Goal: Transaction & Acquisition: Purchase product/service

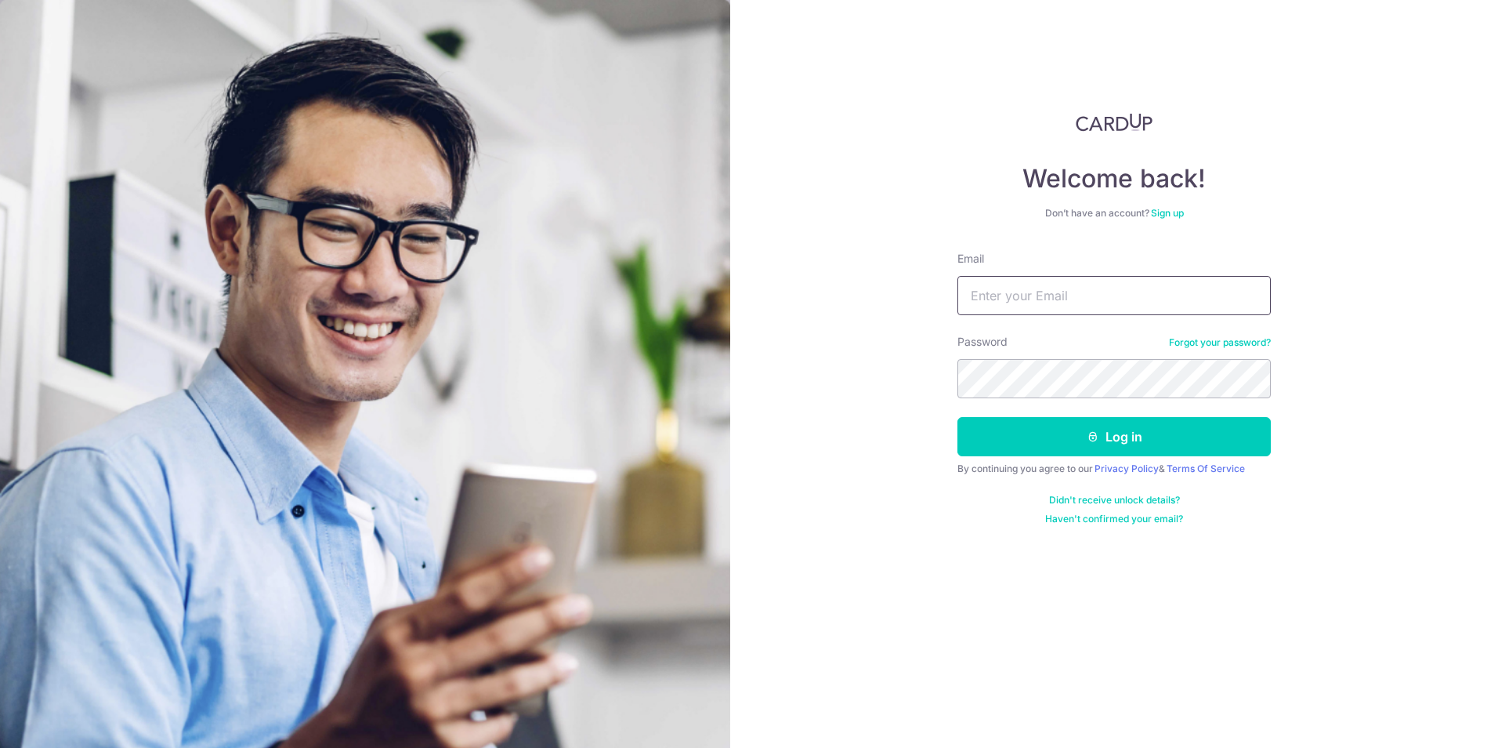
click at [1026, 289] on input "Email" at bounding box center [1114, 295] width 313 height 39
type input "stevenyong76@gmail.com"
click at [1060, 429] on button "Log in" at bounding box center [1114, 436] width 313 height 39
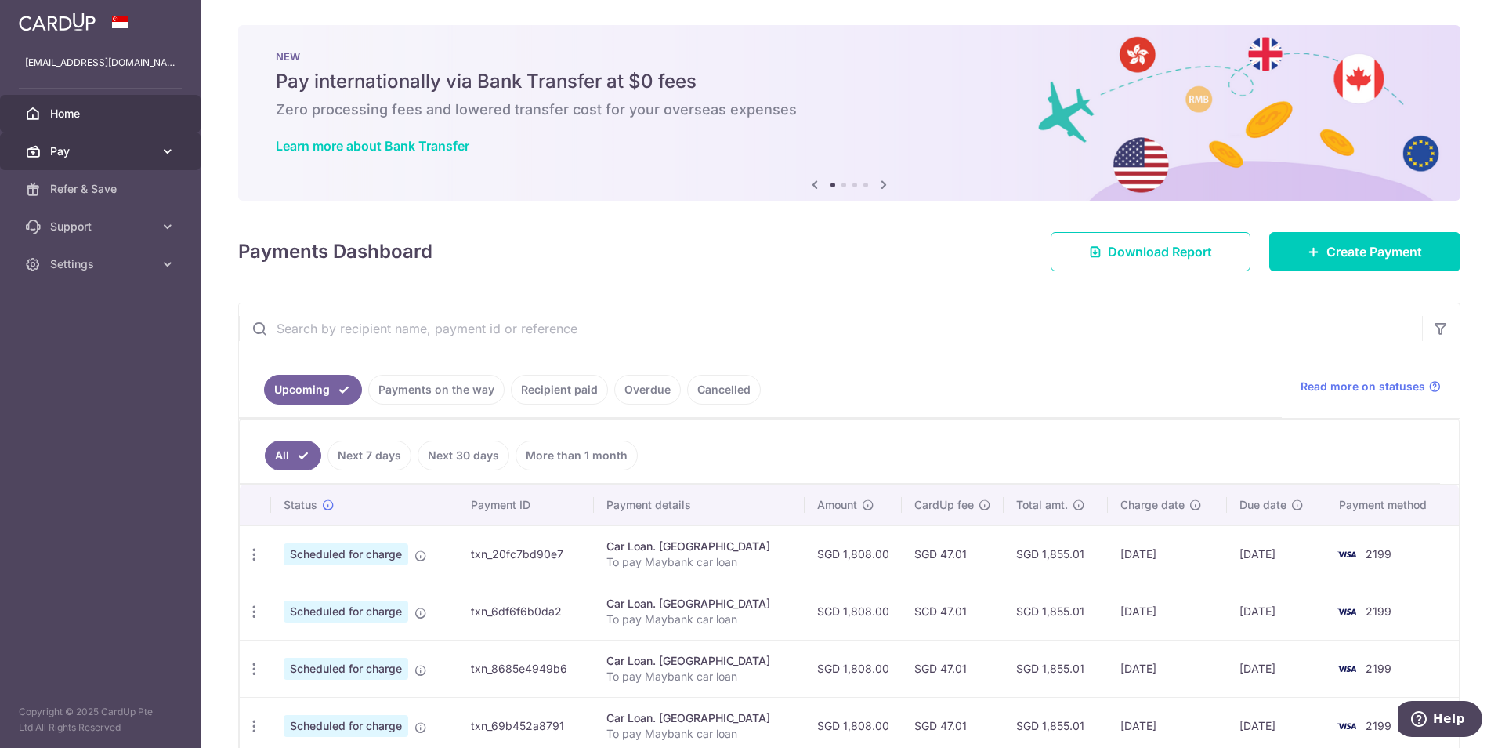
click at [100, 143] on link "Pay" at bounding box center [100, 151] width 201 height 38
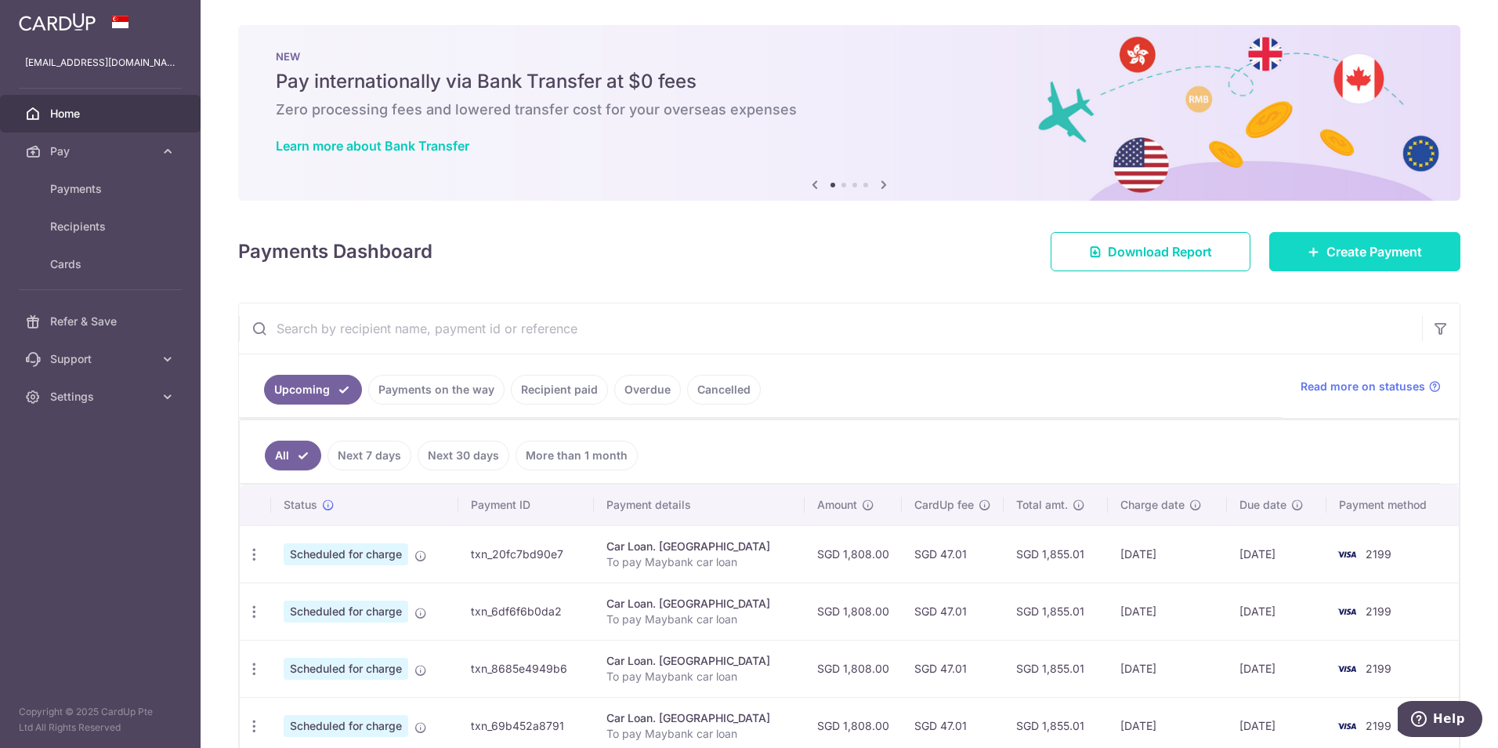
click at [1345, 258] on span "Create Payment" at bounding box center [1375, 251] width 96 height 19
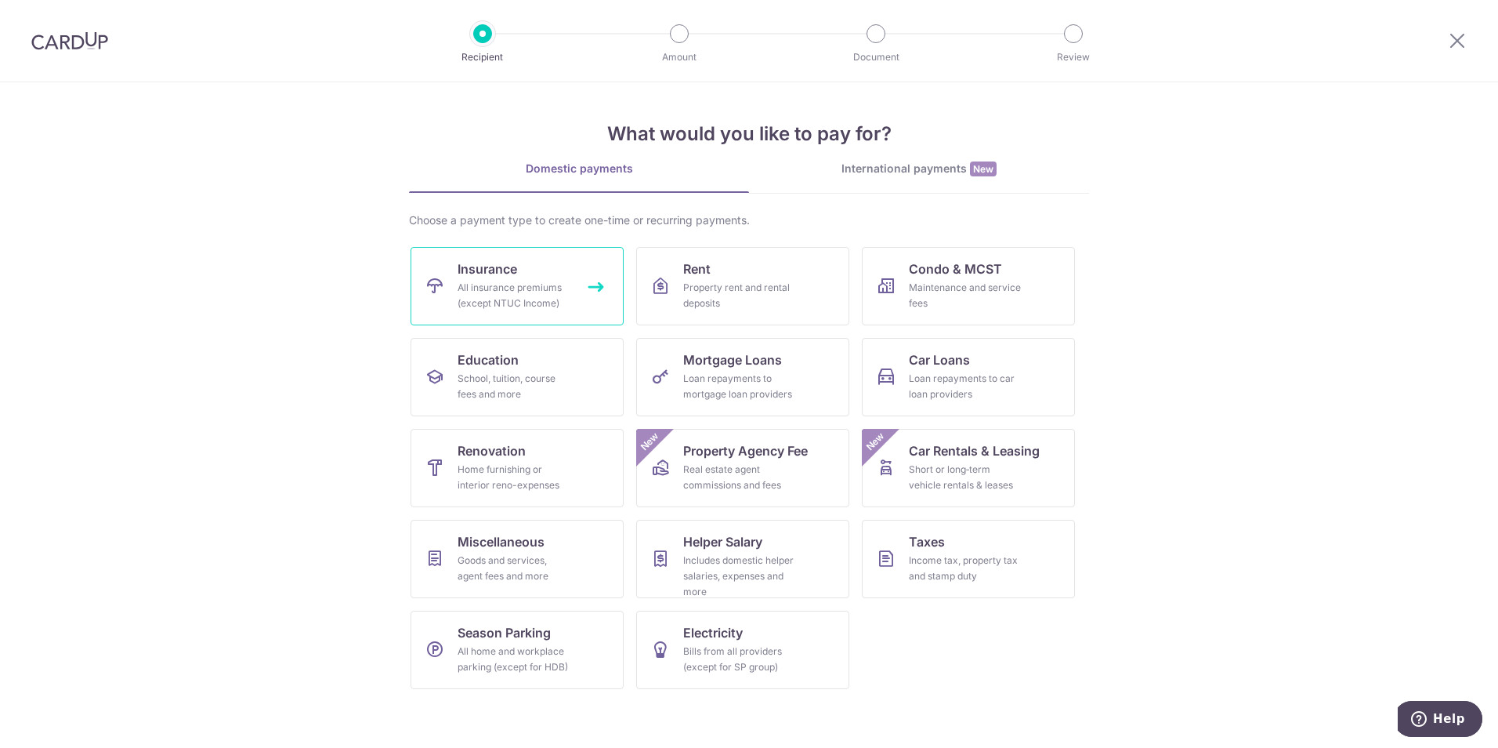
click at [531, 296] on div "All insurance premiums (except NTUC Income)" at bounding box center [514, 295] width 113 height 31
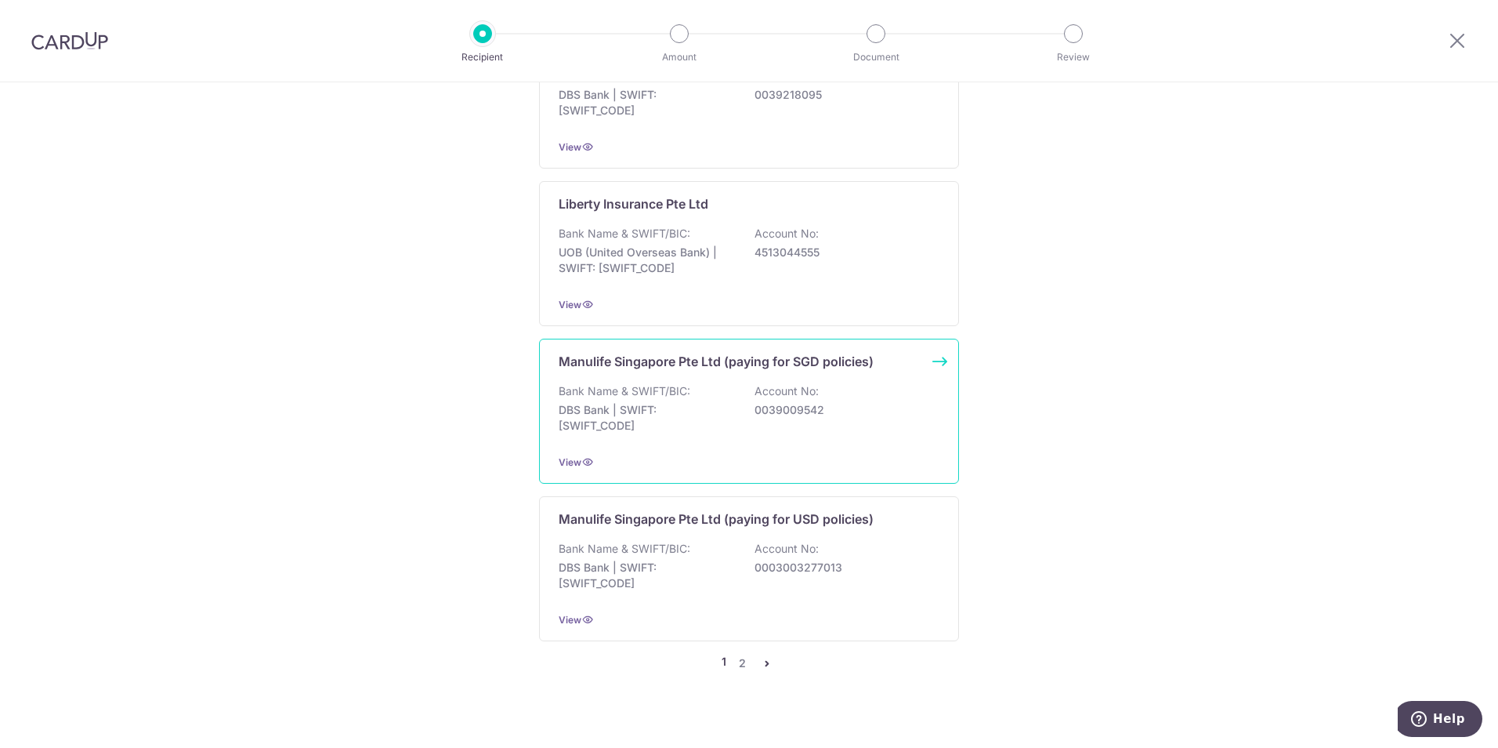
scroll to position [1418, 0]
click at [738, 652] on link "2" at bounding box center [742, 661] width 19 height 19
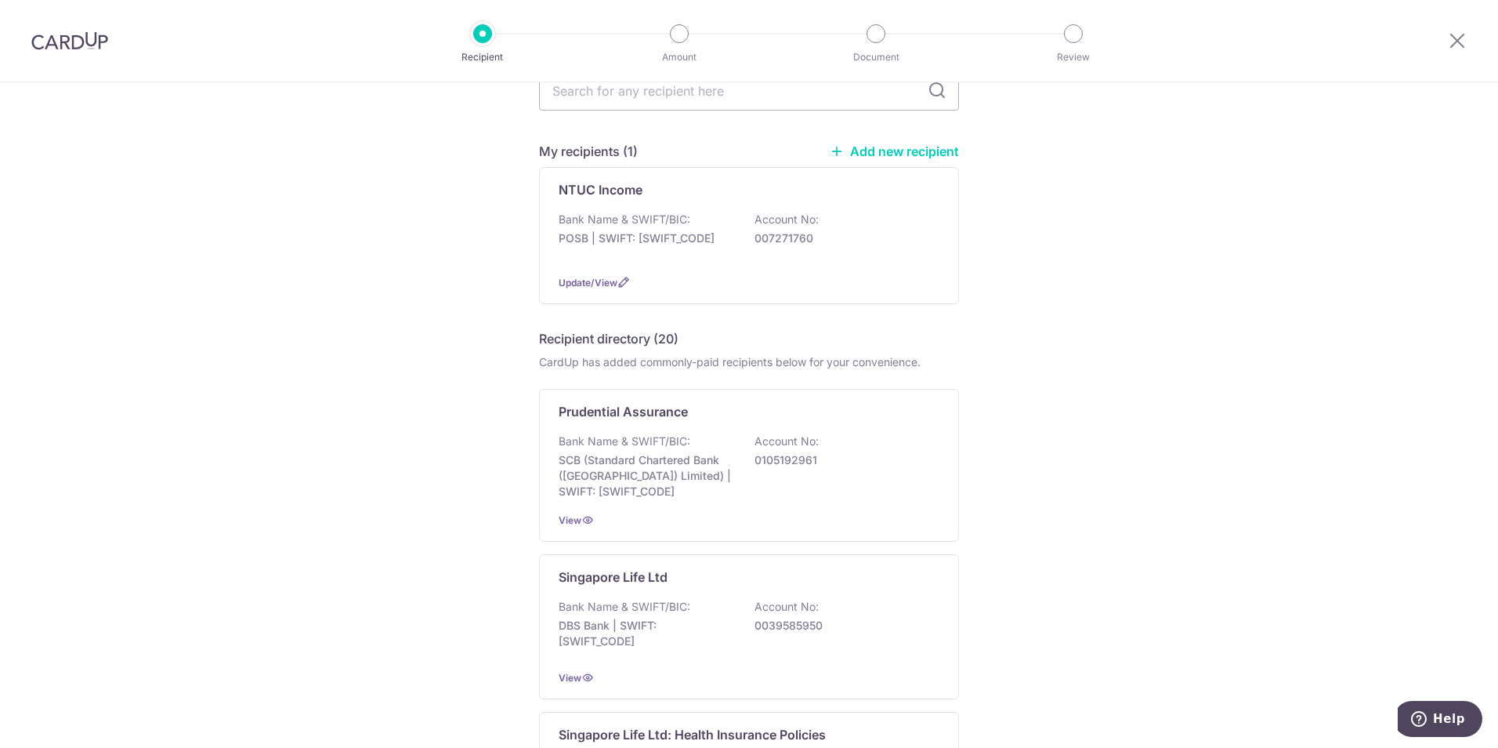
scroll to position [0, 0]
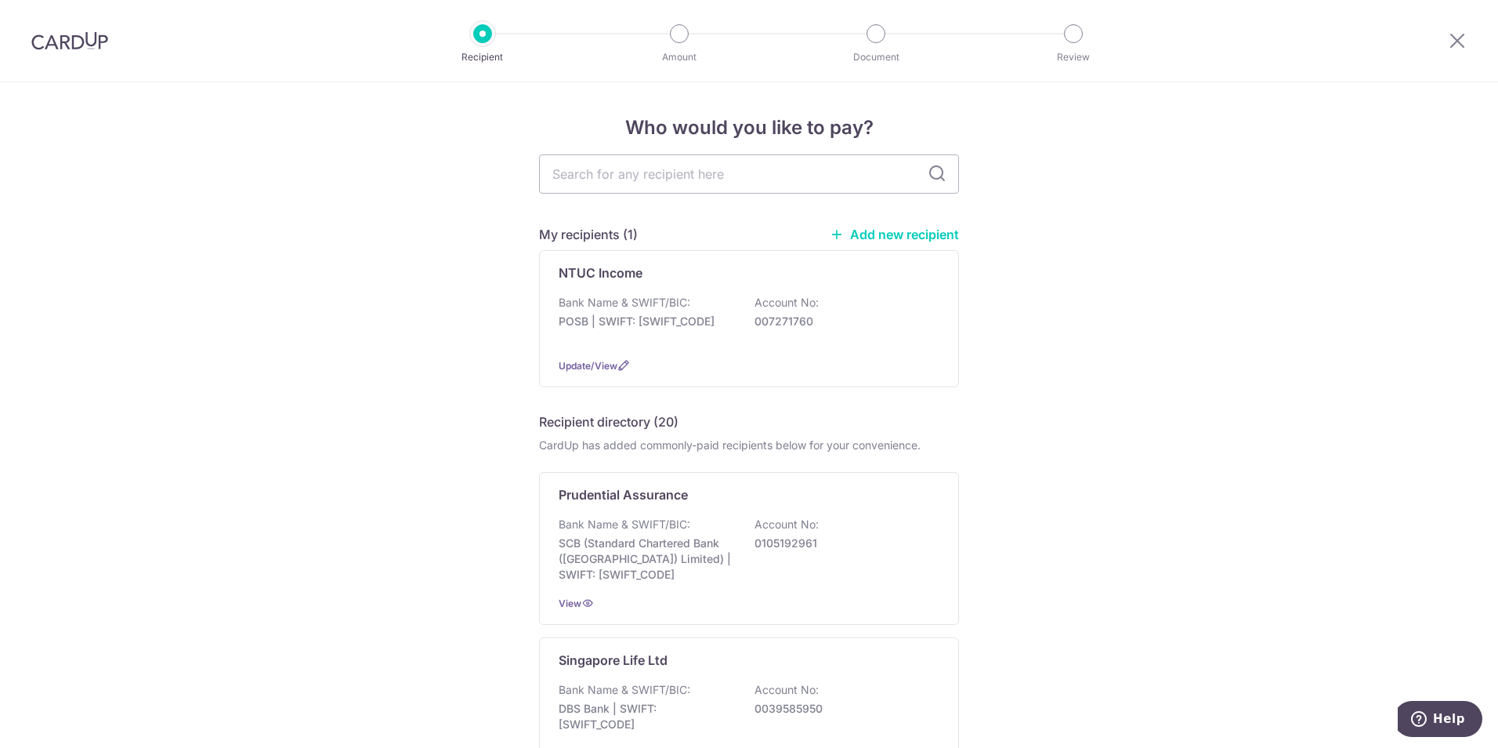
click at [52, 42] on img at bounding box center [69, 40] width 77 height 19
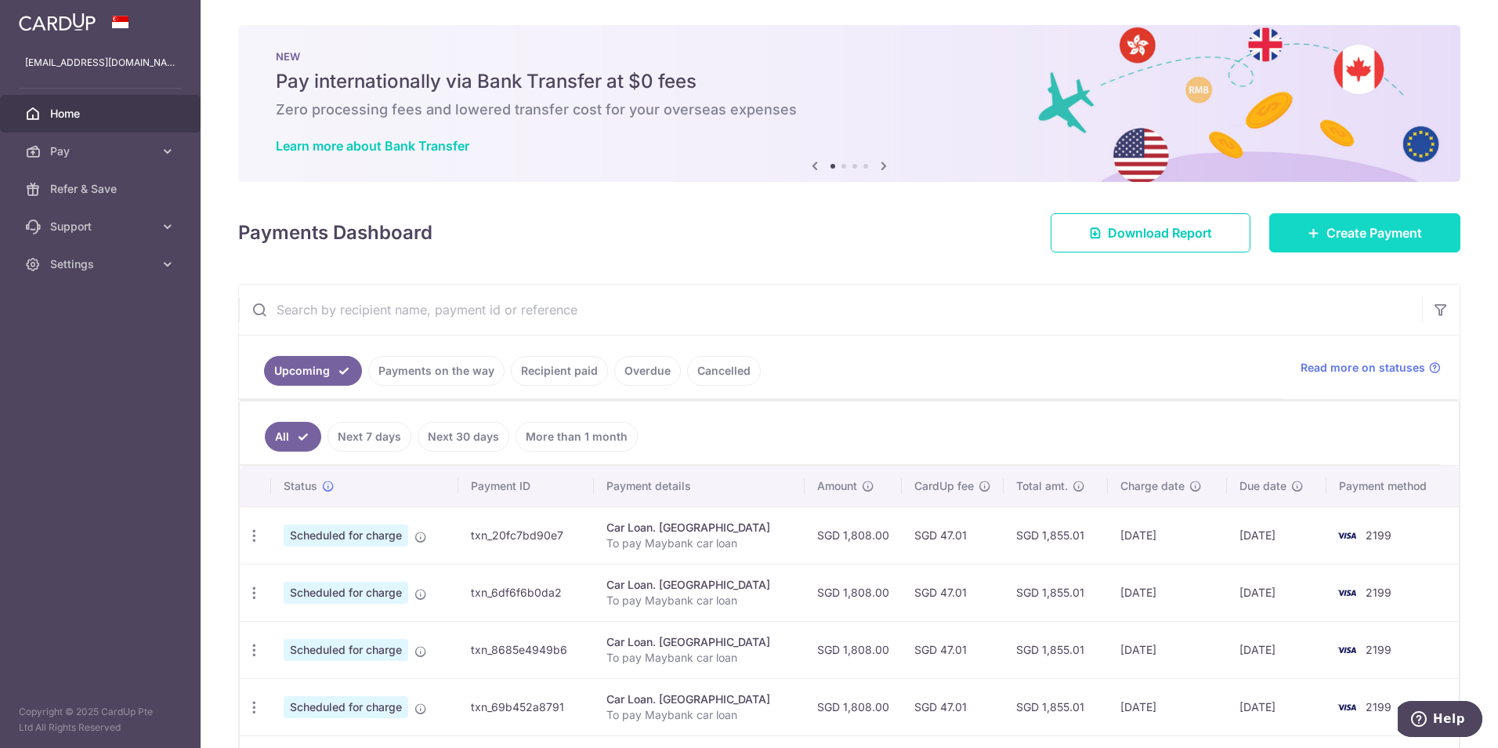
click at [1363, 240] on span "Create Payment" at bounding box center [1375, 232] width 96 height 19
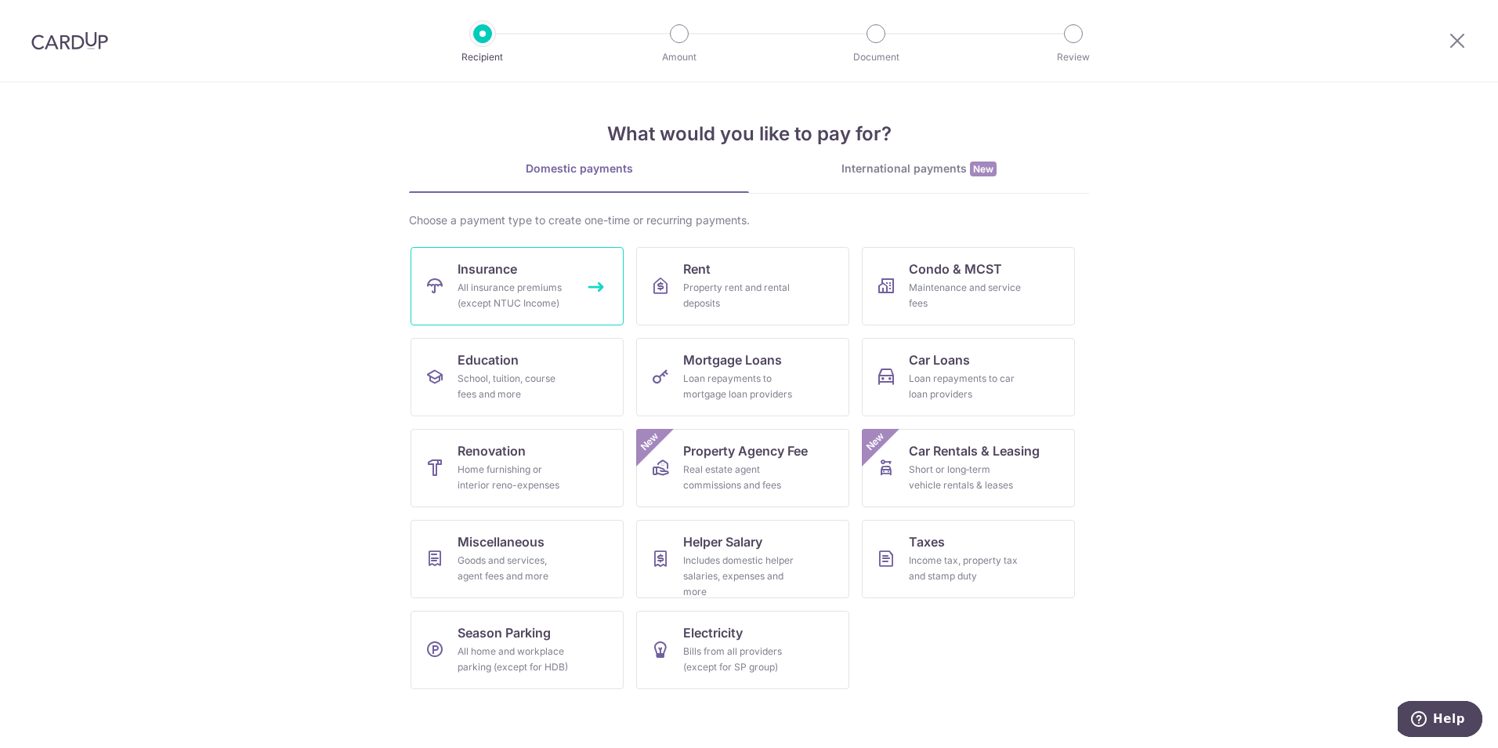
click at [553, 268] on link "Insurance All insurance premiums (except NTUC Income)" at bounding box center [517, 286] width 213 height 78
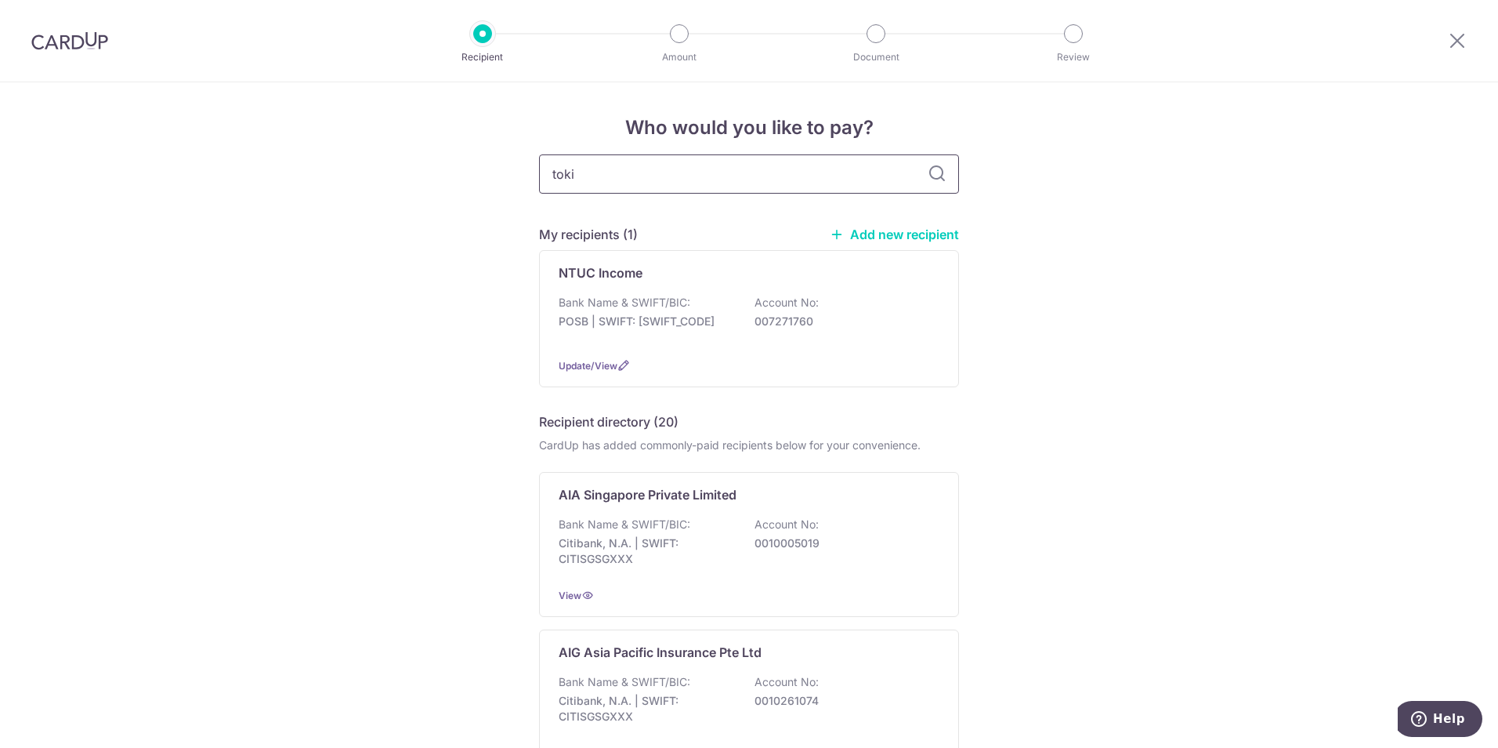
type input "[GEOGRAPHIC_DATA]"
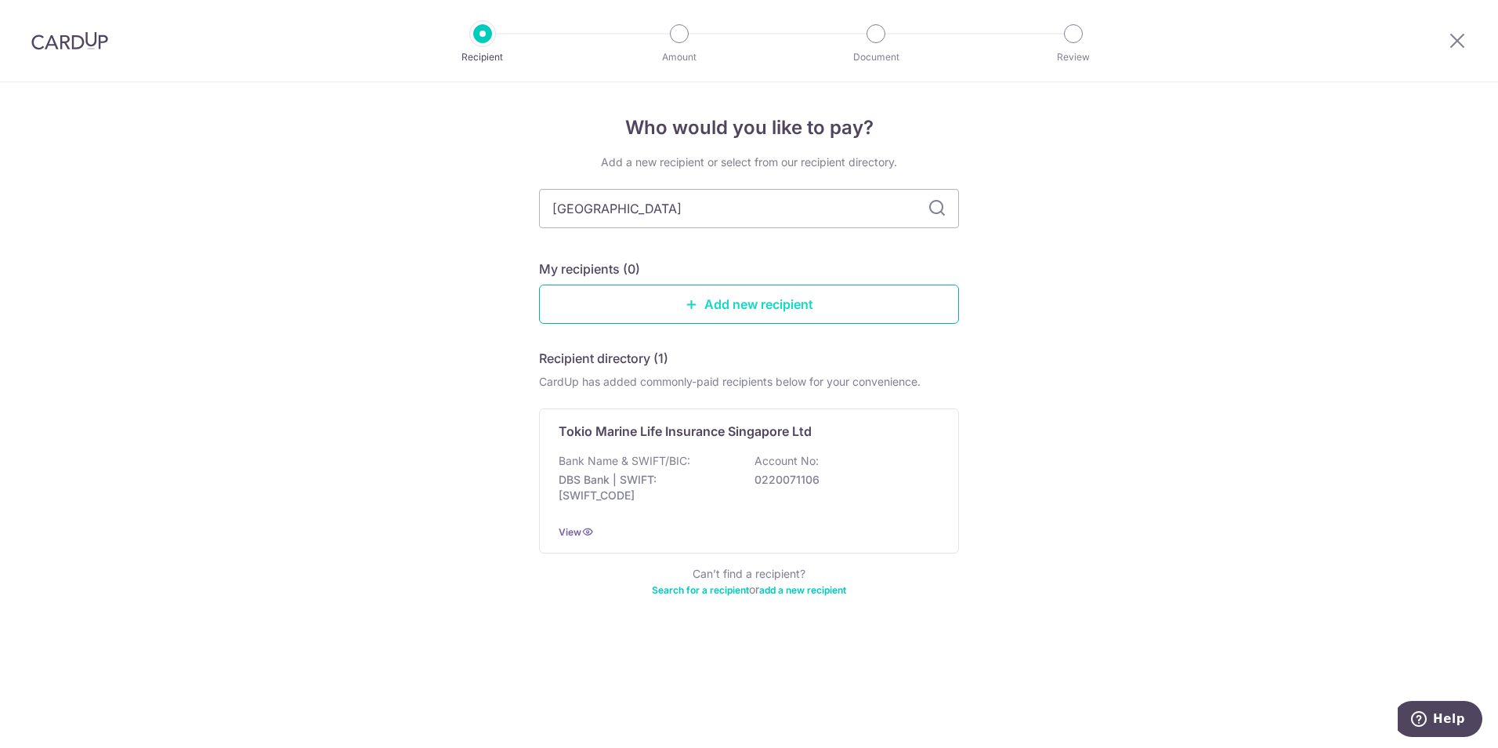
click at [860, 309] on link "Add new recipient" at bounding box center [749, 303] width 420 height 39
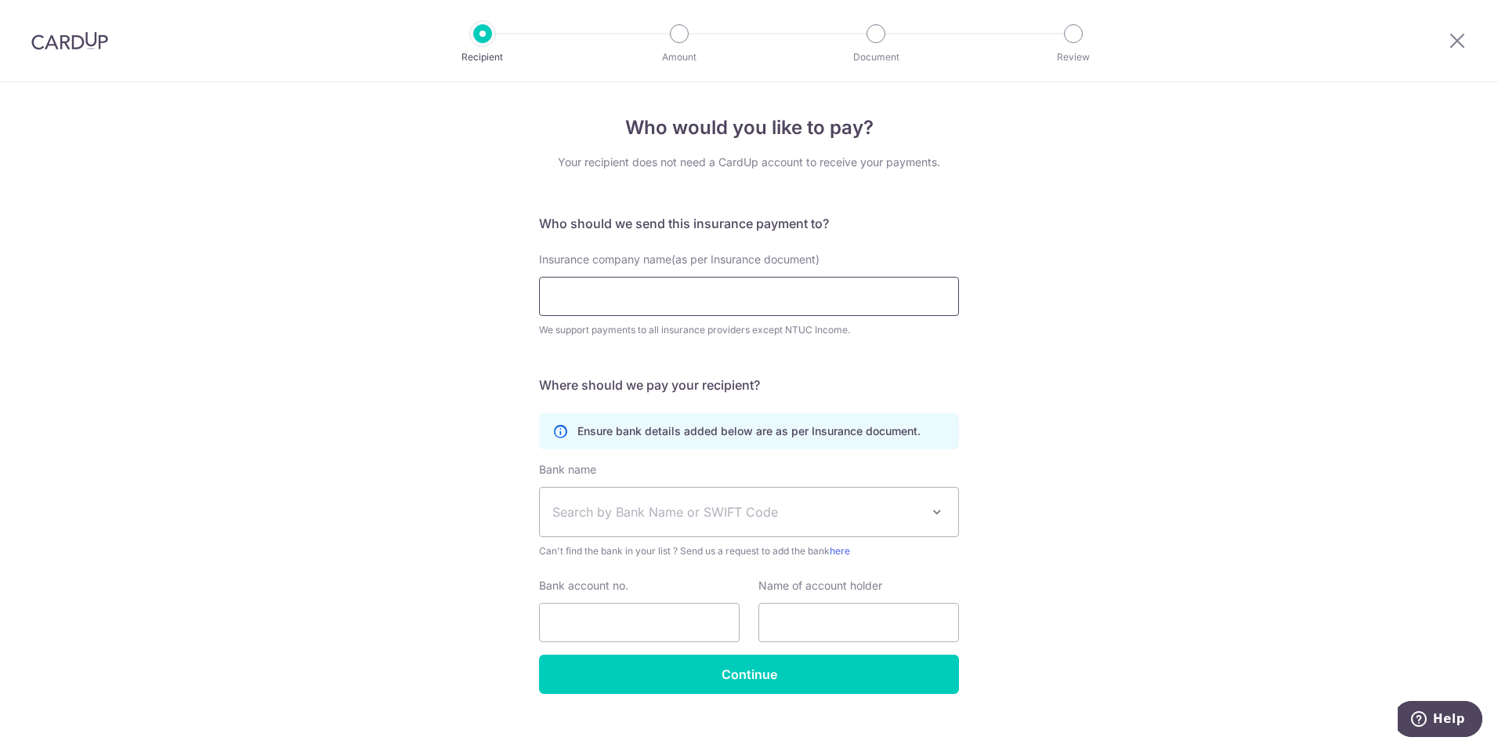
click at [824, 299] on input "Insurance company name(as per Insurance document)" at bounding box center [749, 296] width 420 height 39
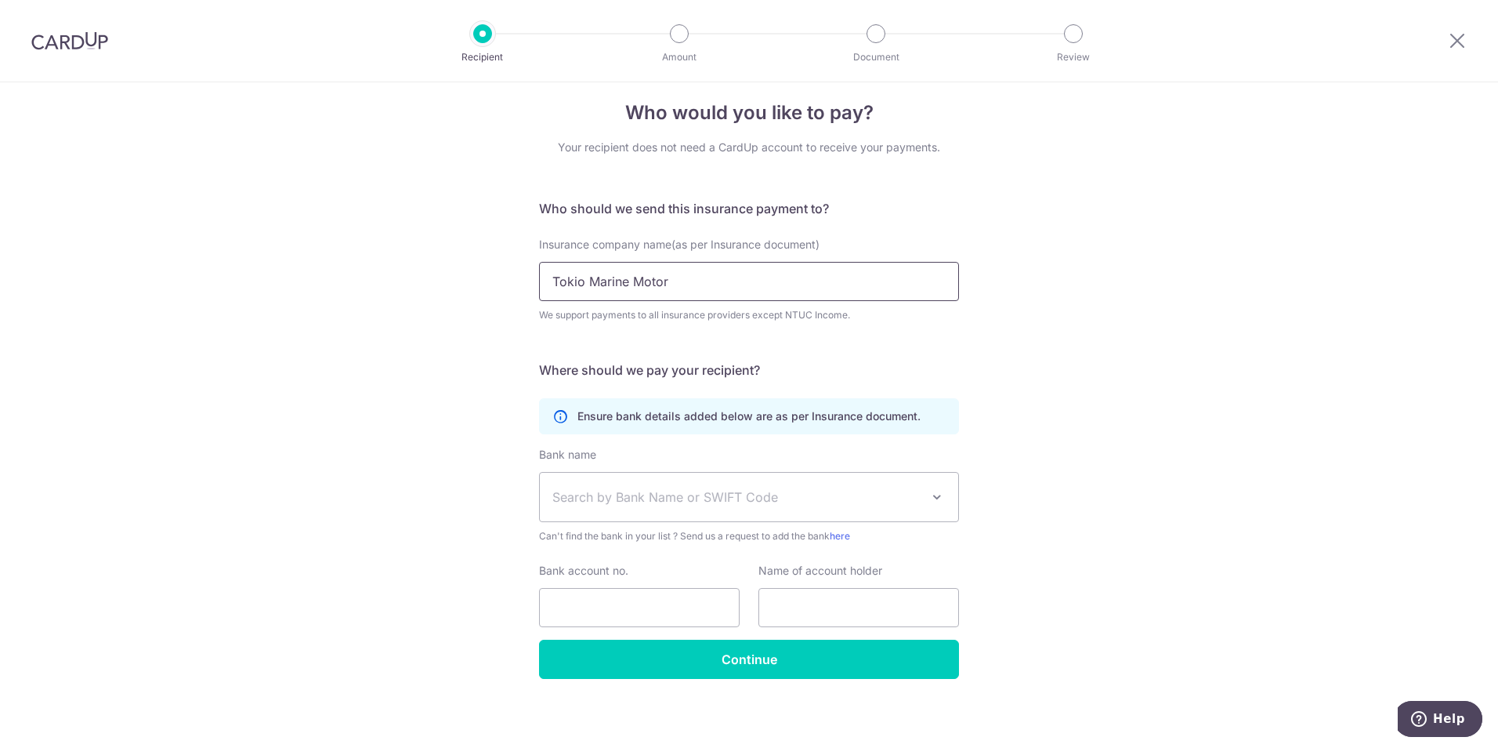
scroll to position [20, 0]
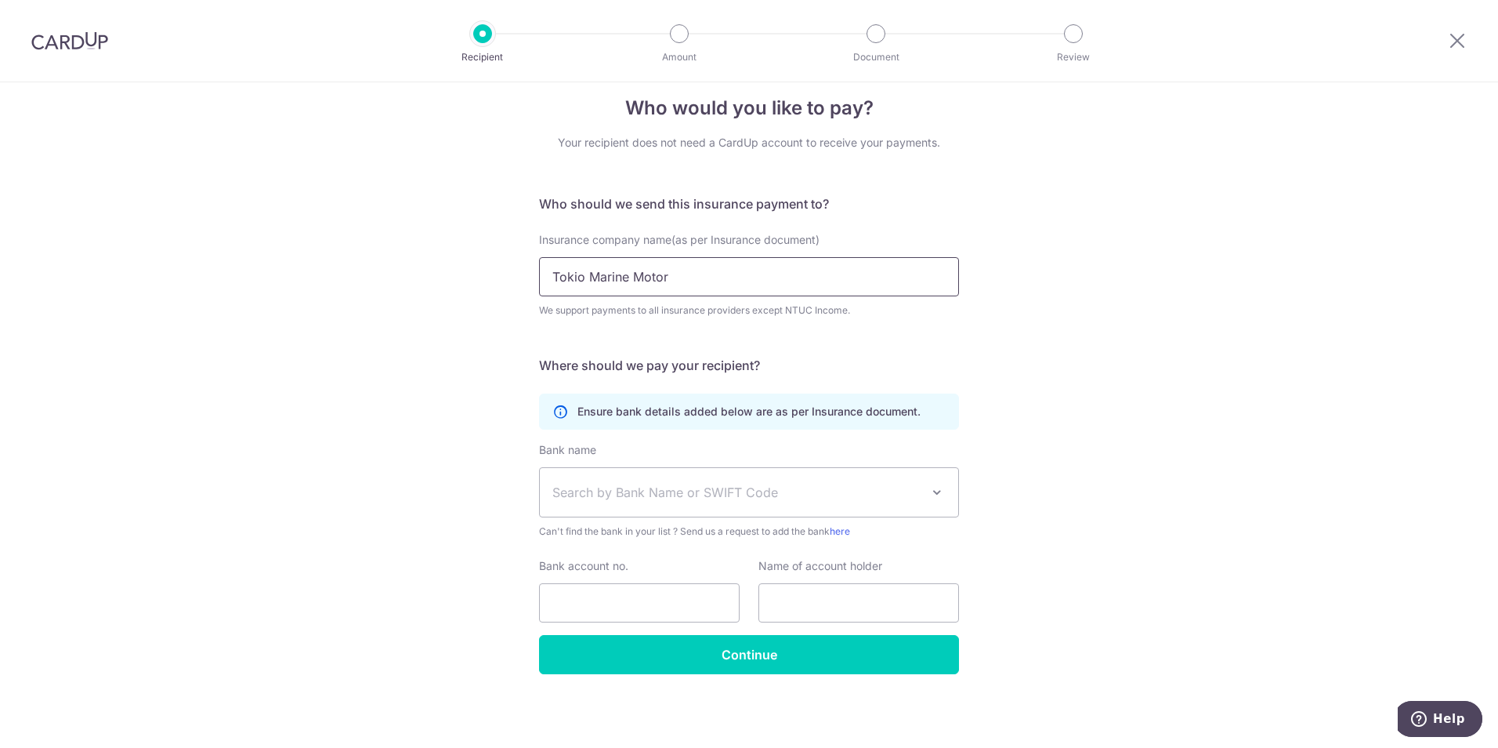
type input "Tokio Marine Motor"
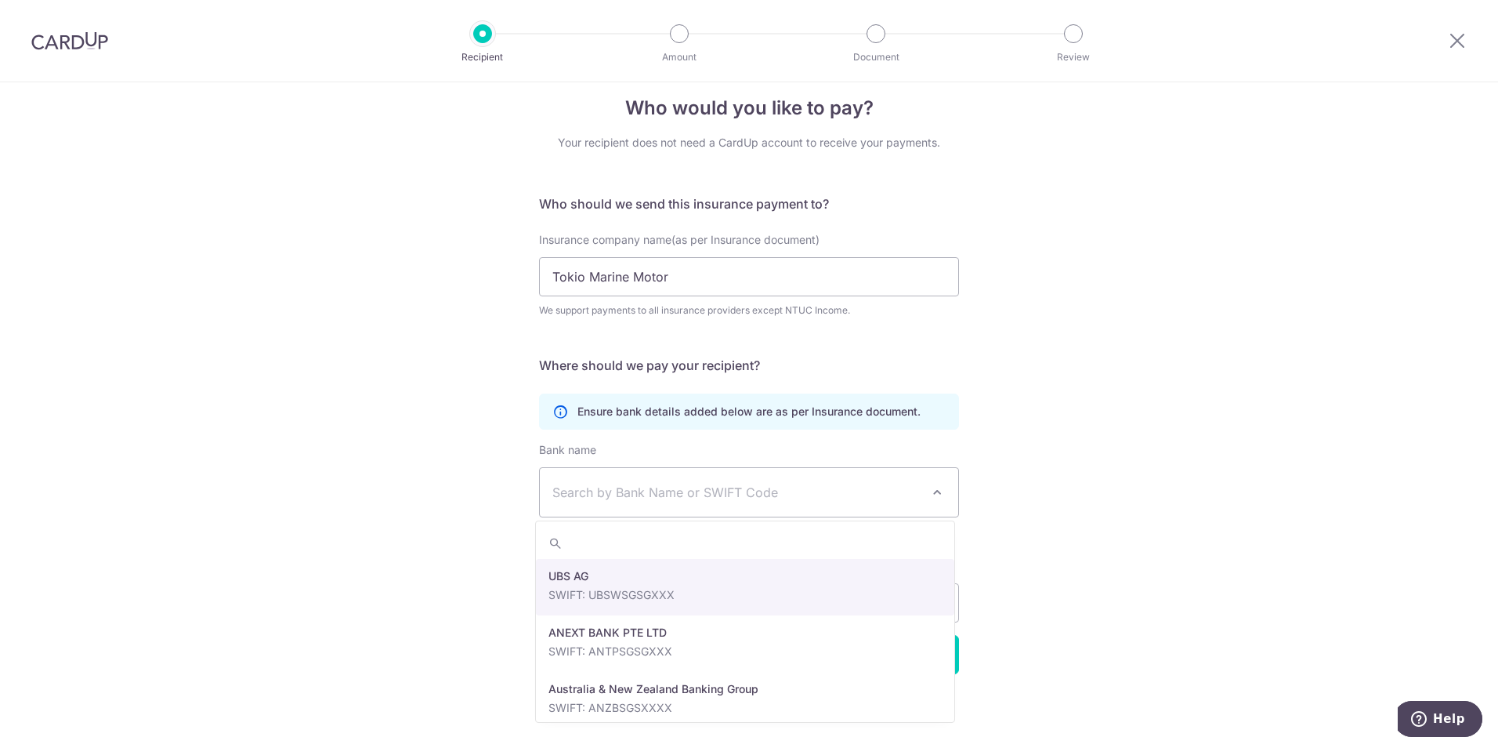
click at [936, 483] on span at bounding box center [937, 492] width 19 height 19
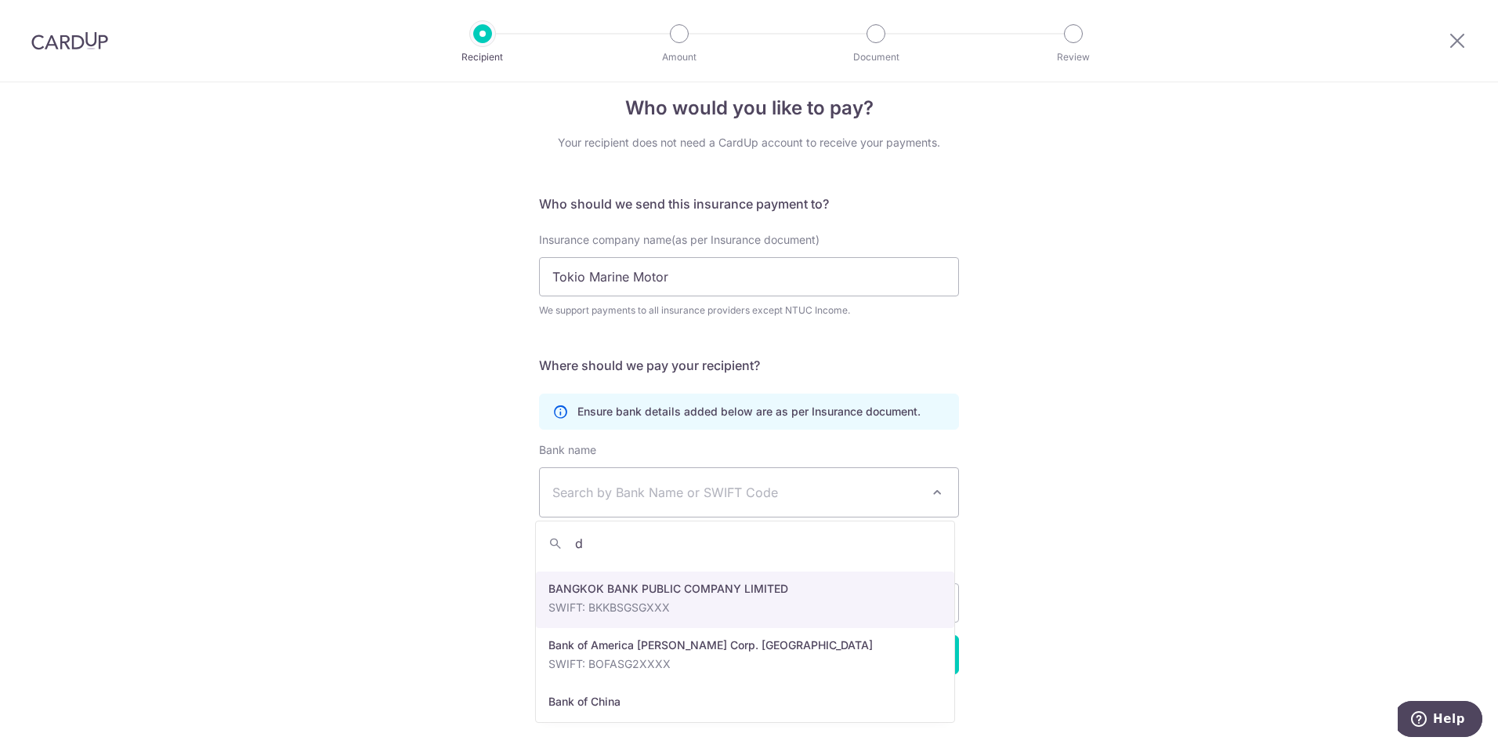
scroll to position [0, 0]
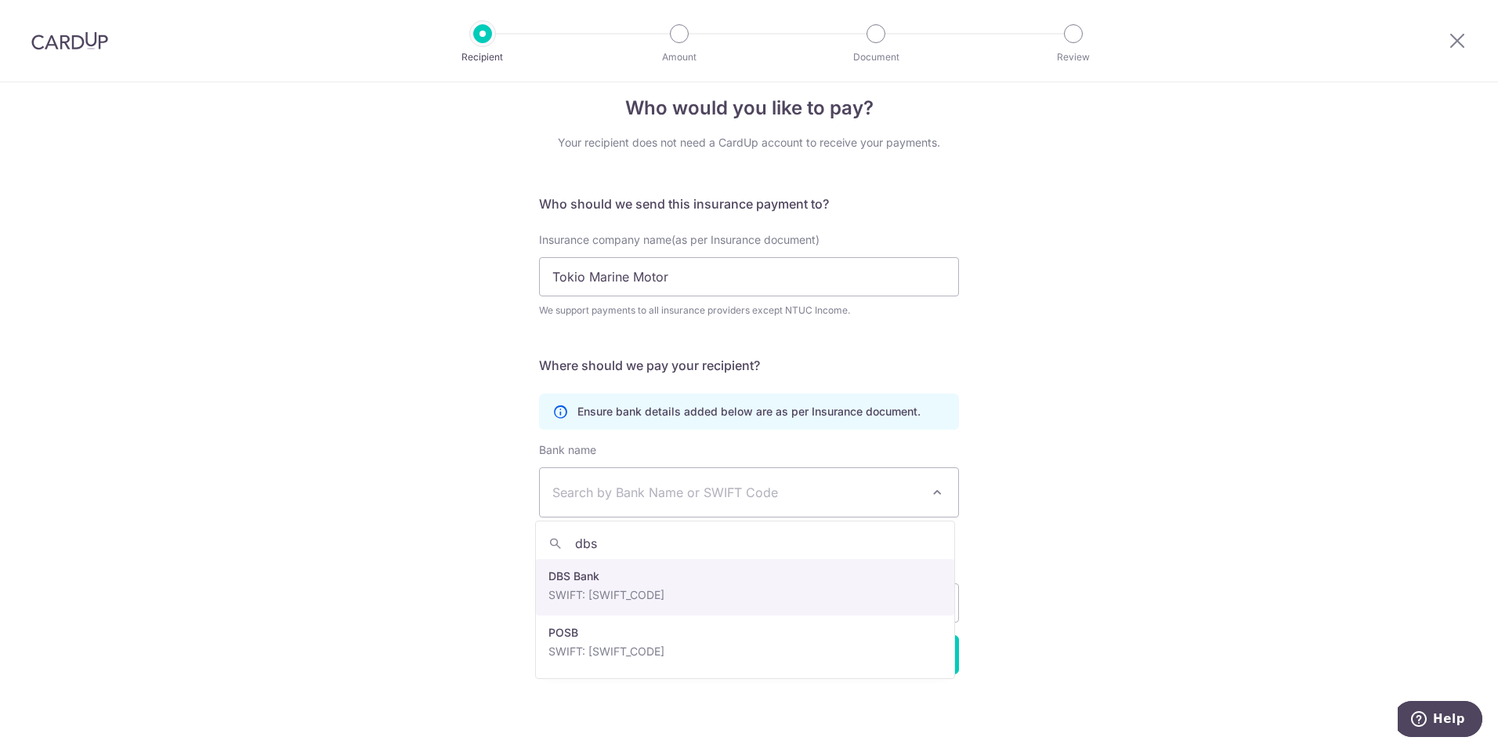
type input "dbs"
select select "6"
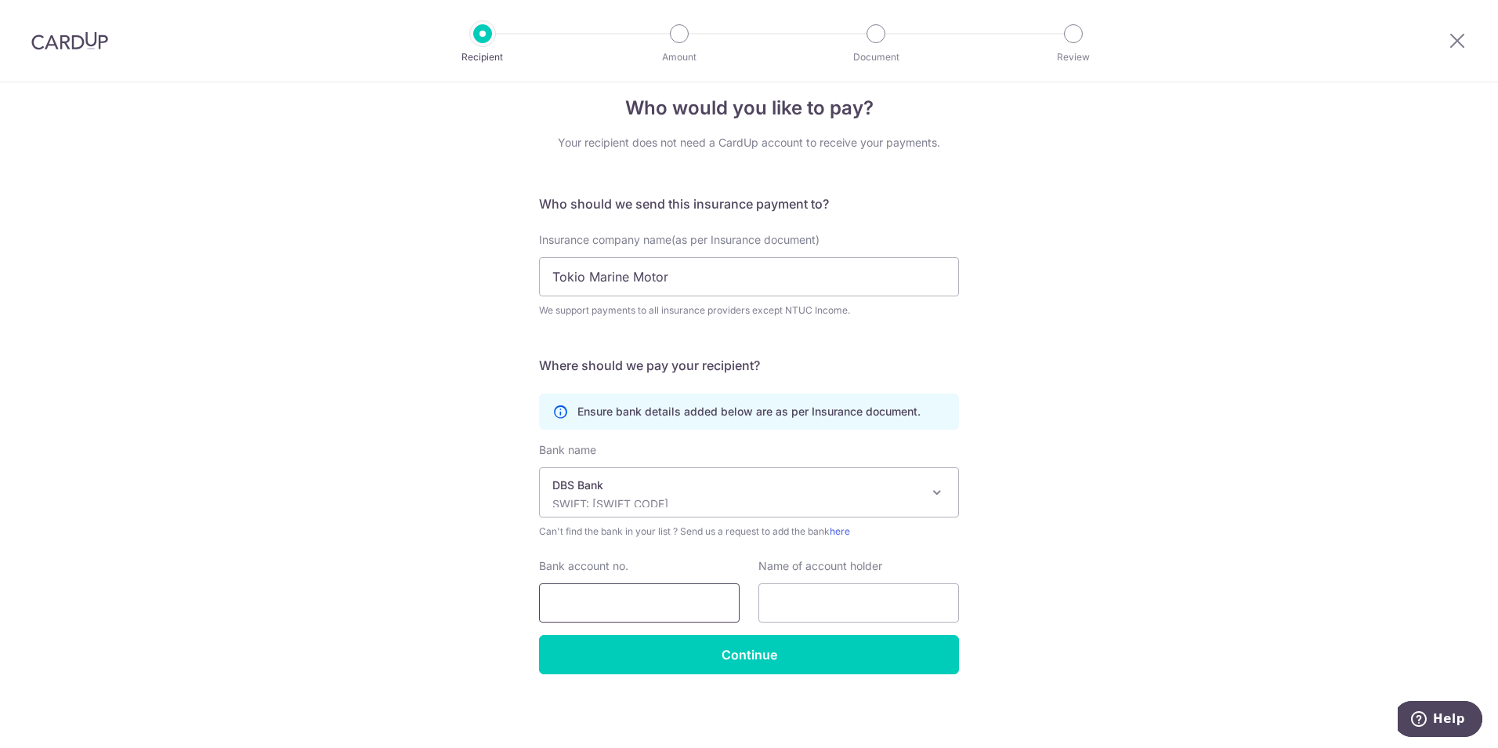
click at [616, 600] on input "Bank account no." at bounding box center [639, 602] width 201 height 39
type input "007271760"
click at [914, 601] on input "text" at bounding box center [858, 602] width 201 height 39
type input "YONG CHIA CHEN"
click at [1075, 463] on div "Who would you like to pay? Your recipient does not need a CardUp account to rec…" at bounding box center [749, 405] width 1498 height 685
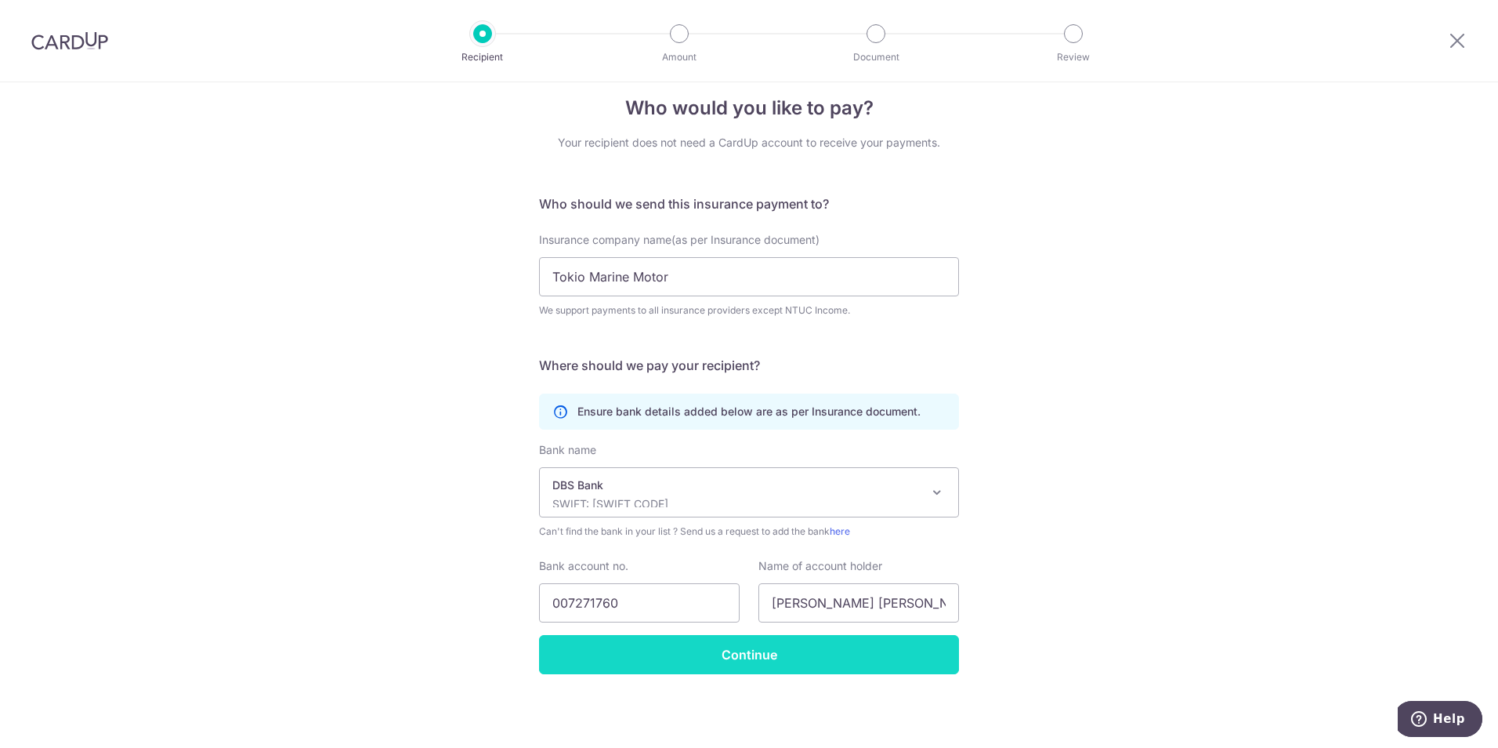
click at [821, 651] on input "Continue" at bounding box center [749, 654] width 420 height 39
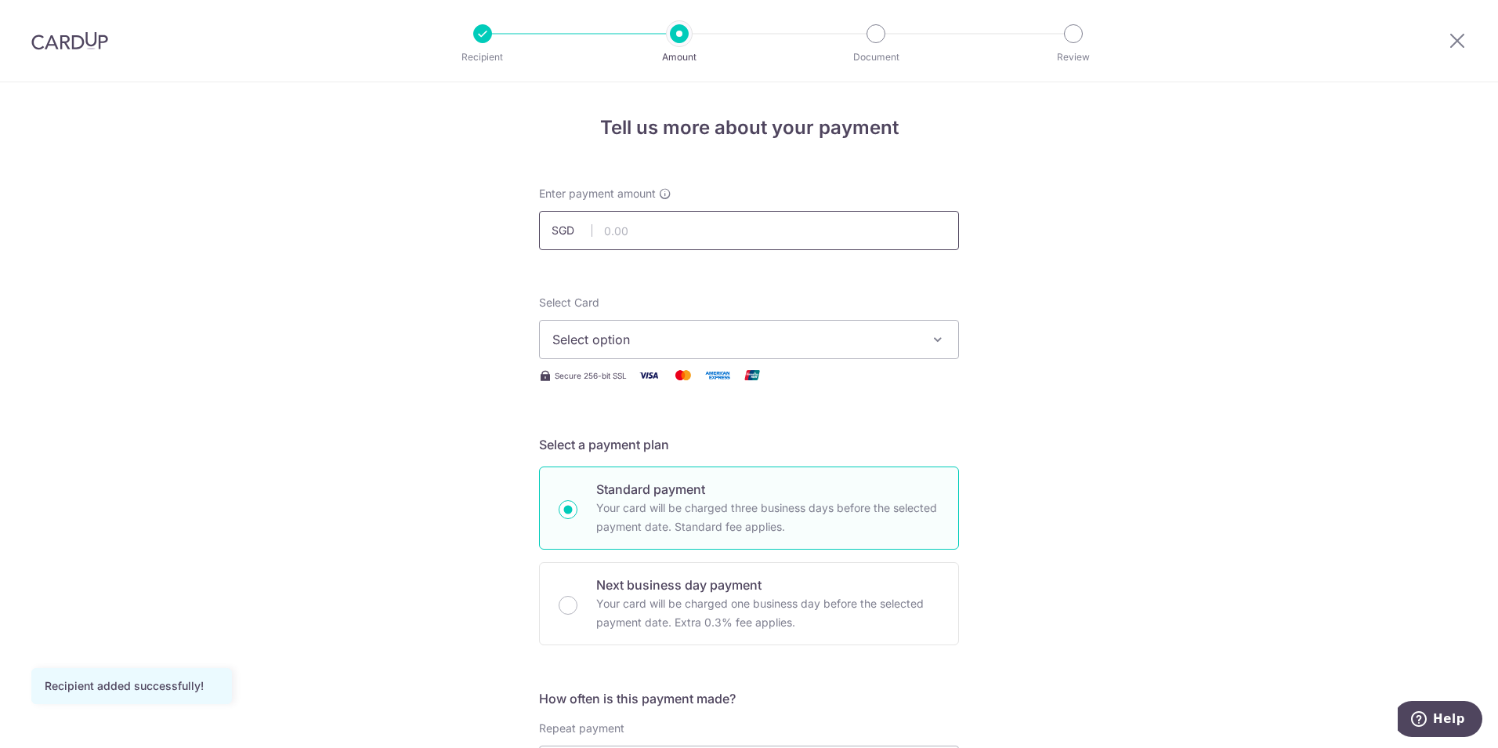
click at [771, 227] on input "text" at bounding box center [749, 230] width 420 height 39
click at [737, 223] on input "text" at bounding box center [749, 230] width 420 height 39
type input "766.27"
click at [787, 341] on span "Select option" at bounding box center [734, 339] width 365 height 19
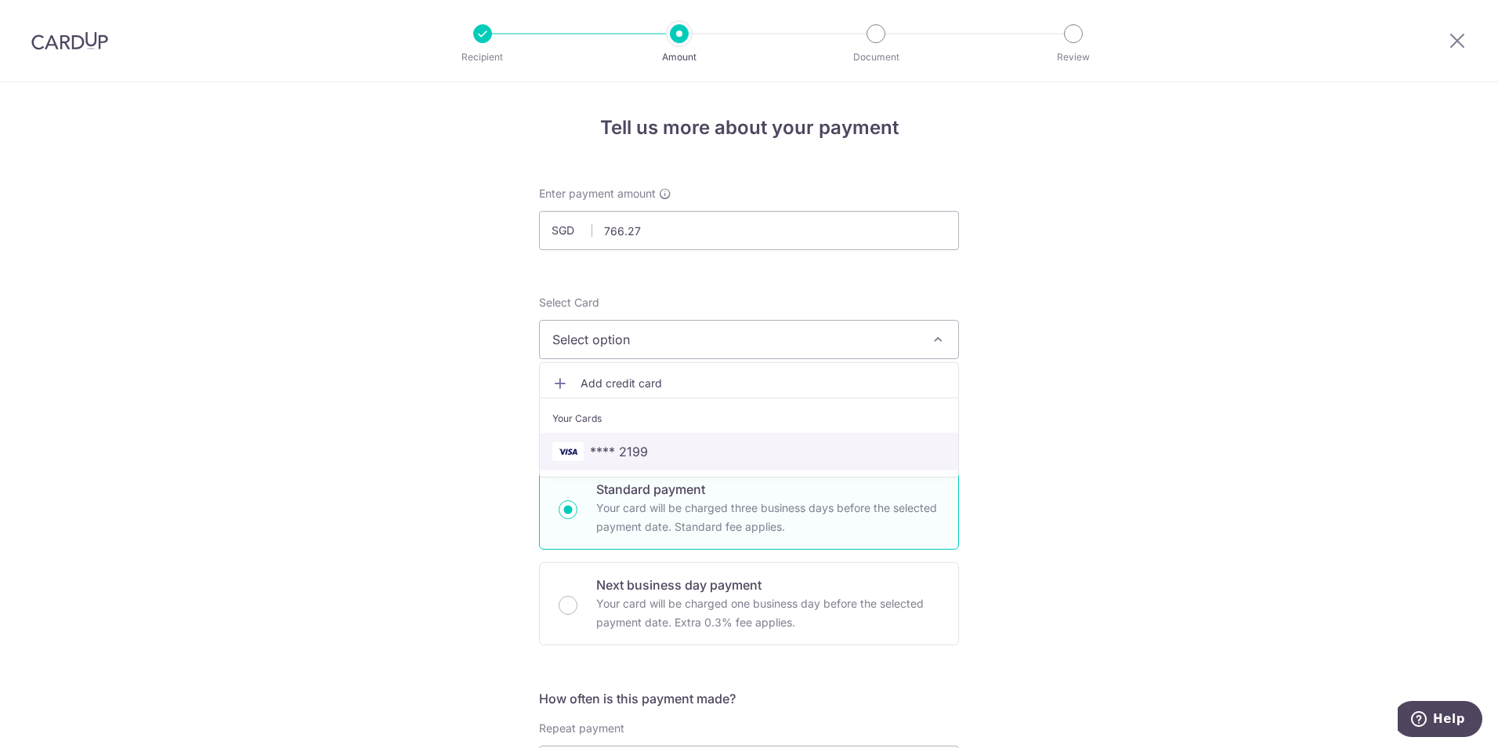
click at [668, 450] on span "**** 2199" at bounding box center [748, 451] width 393 height 19
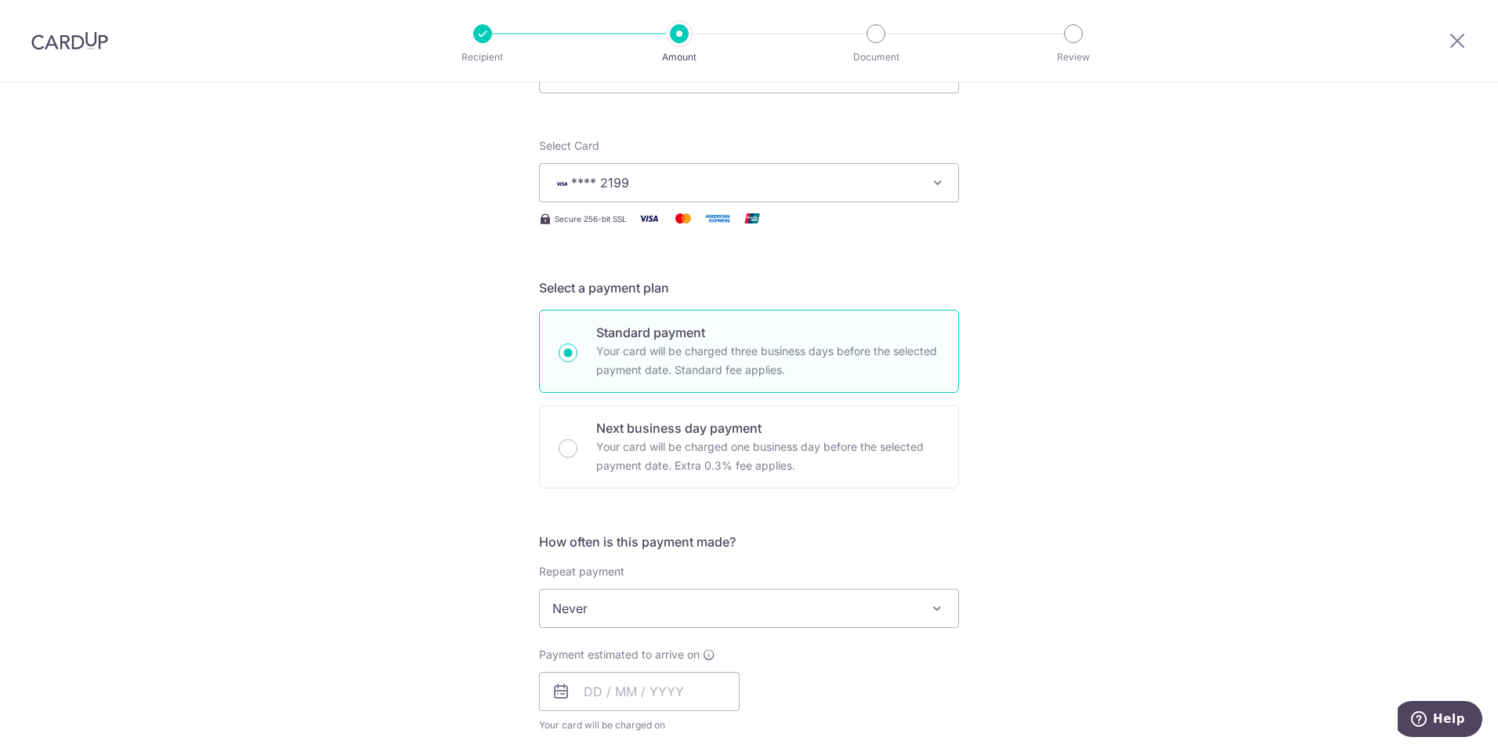
scroll to position [235, 0]
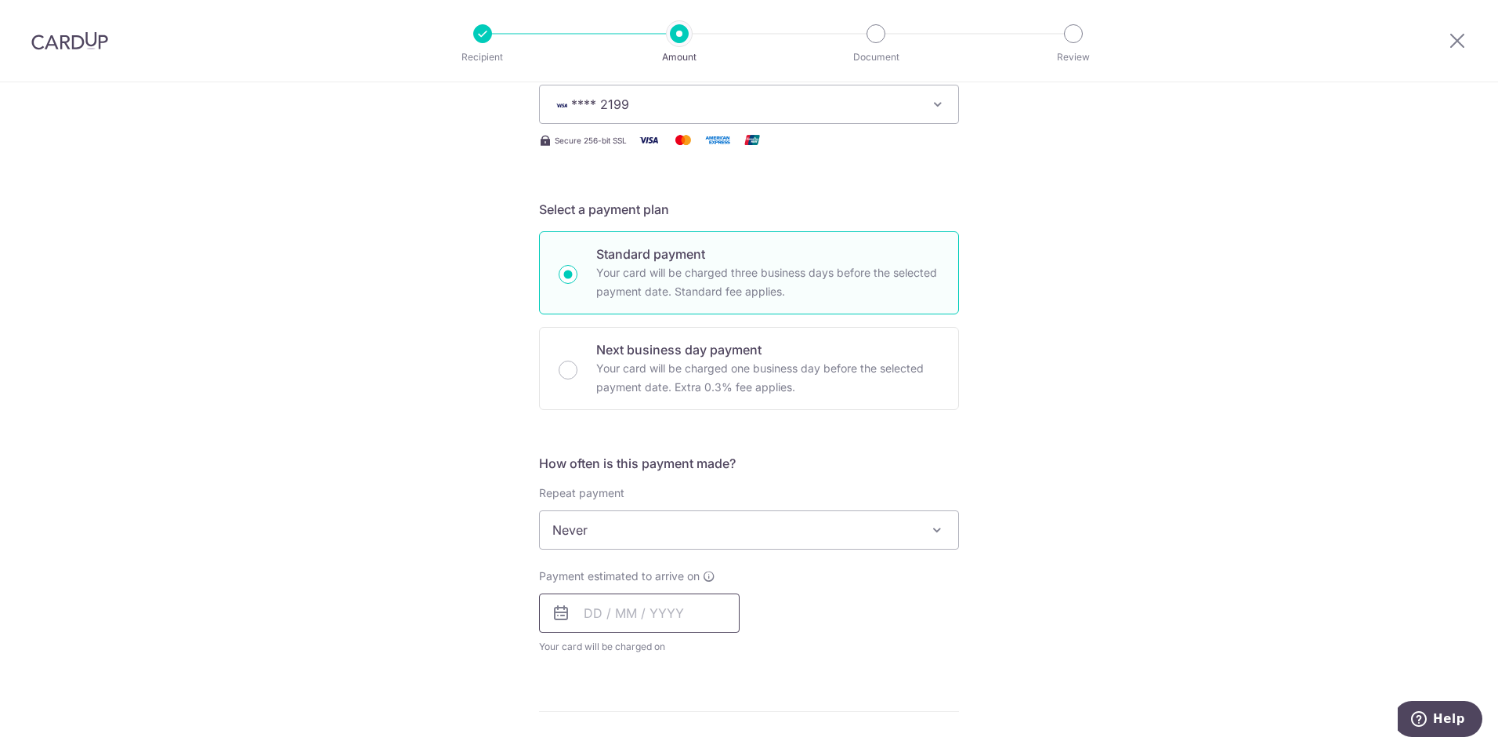
click at [684, 613] on input "text" at bounding box center [639, 612] width 201 height 39
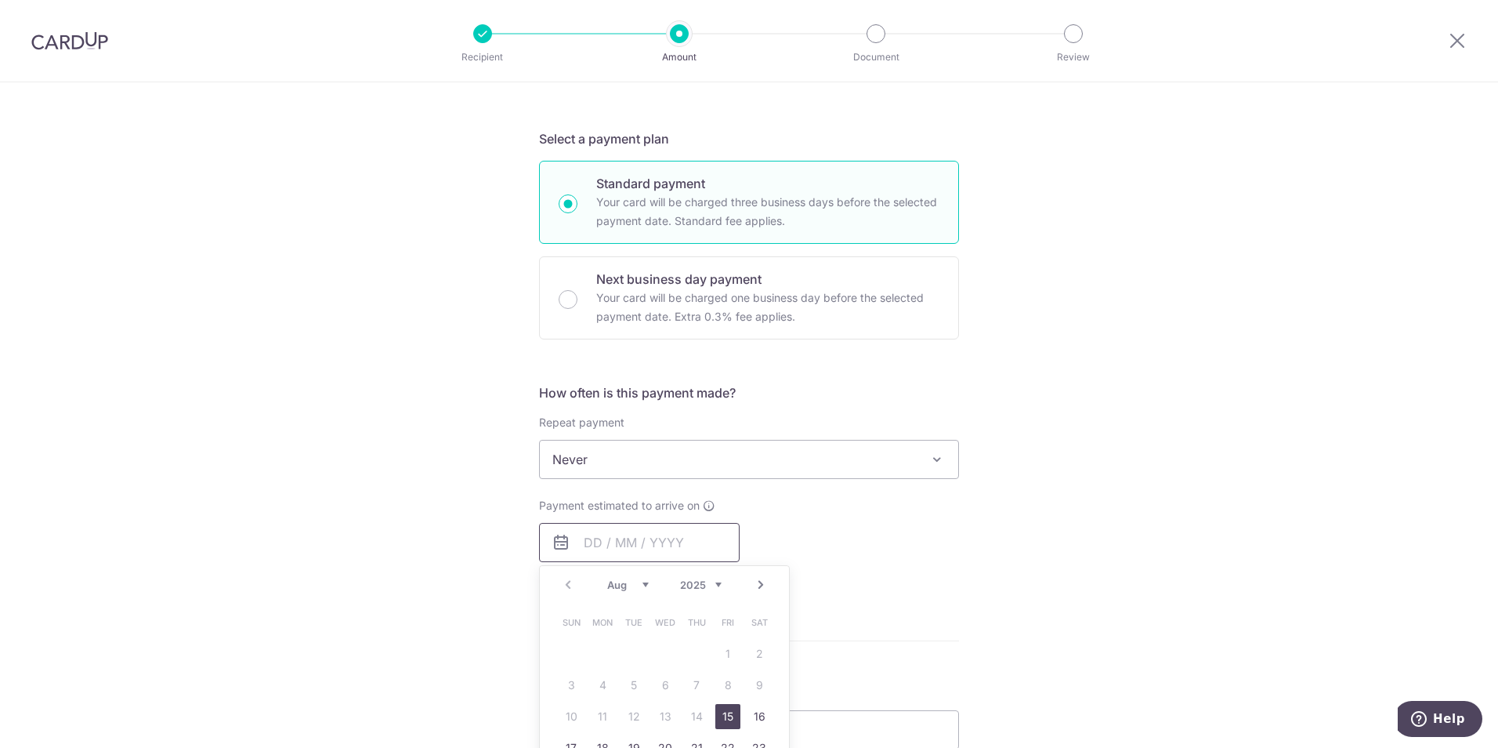
scroll to position [392, 0]
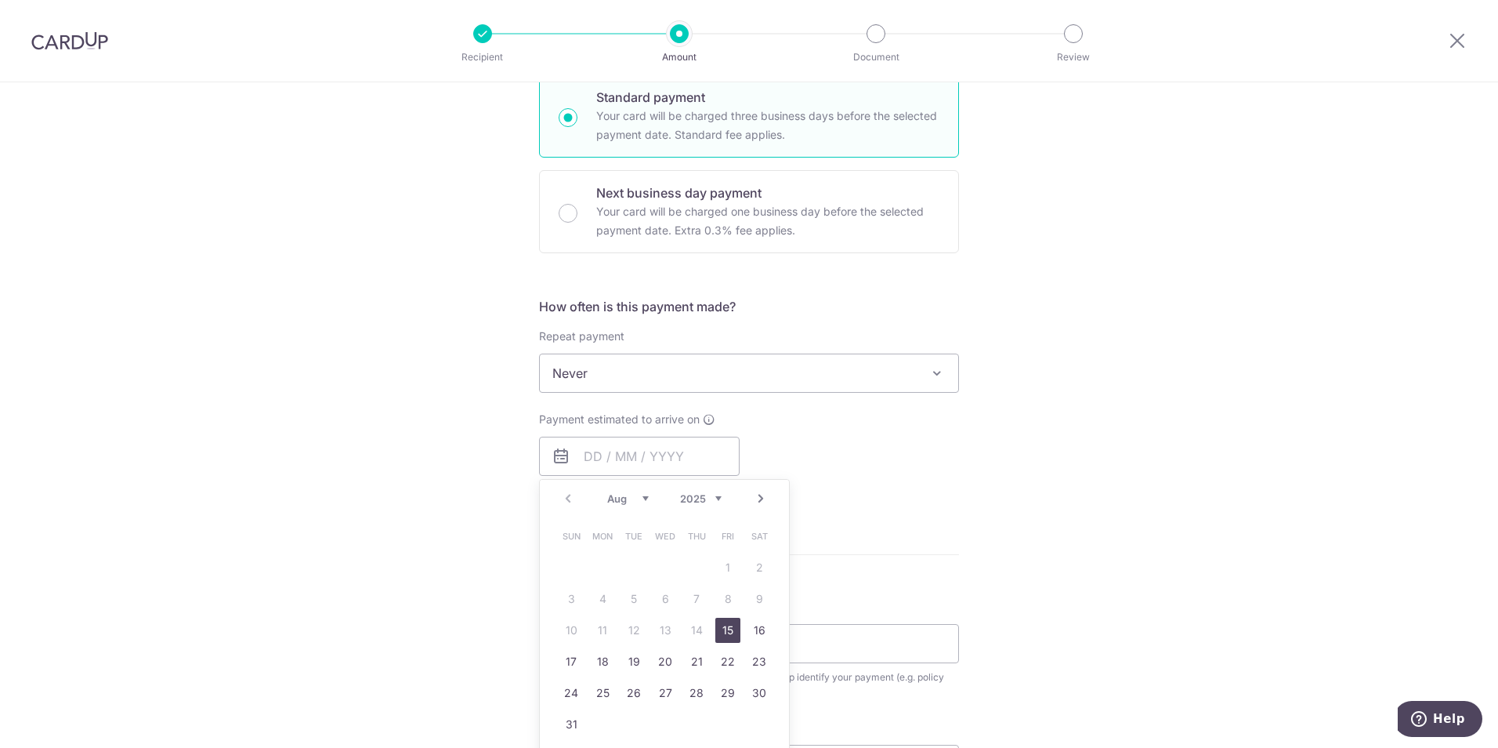
click at [722, 631] on link "15" at bounding box center [727, 629] width 25 height 25
type input "[DATE]"
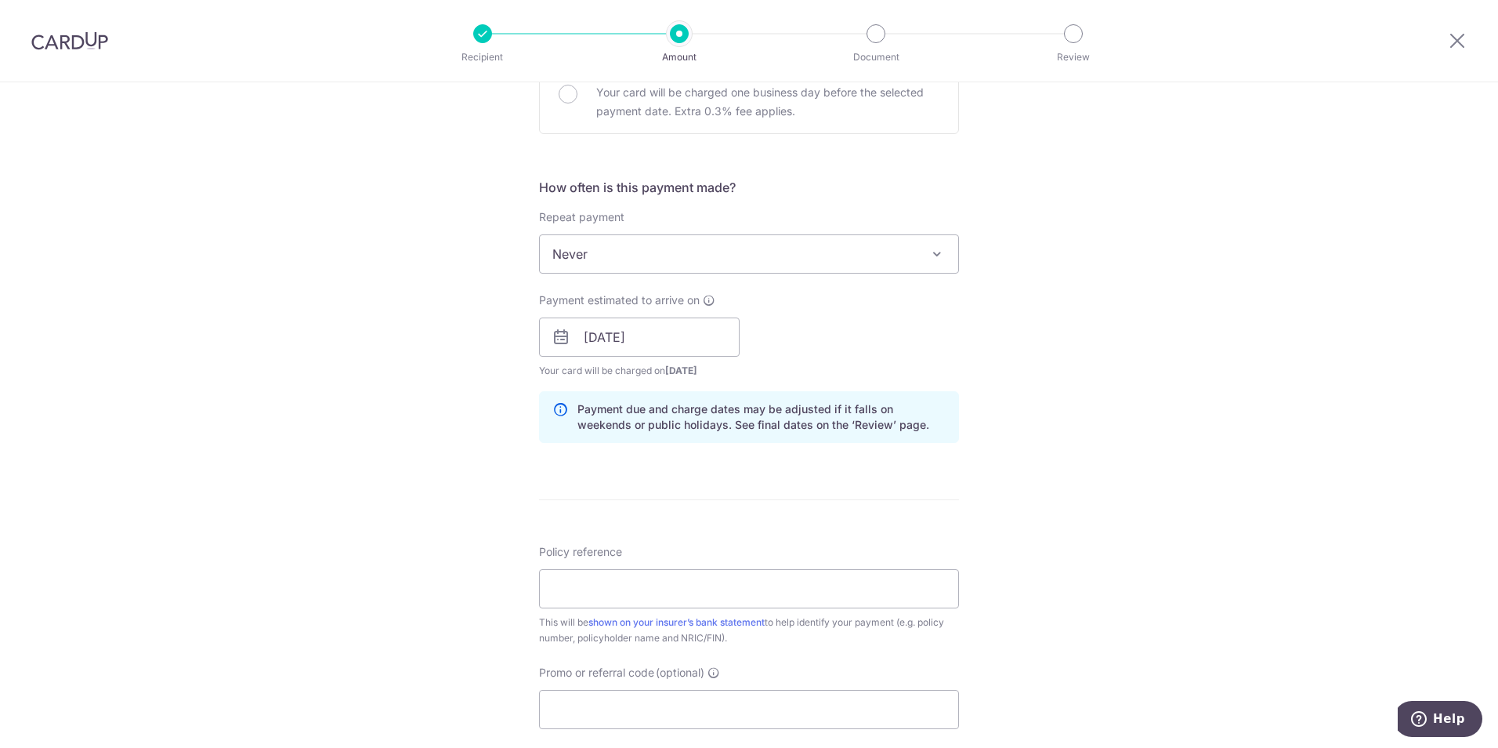
scroll to position [627, 0]
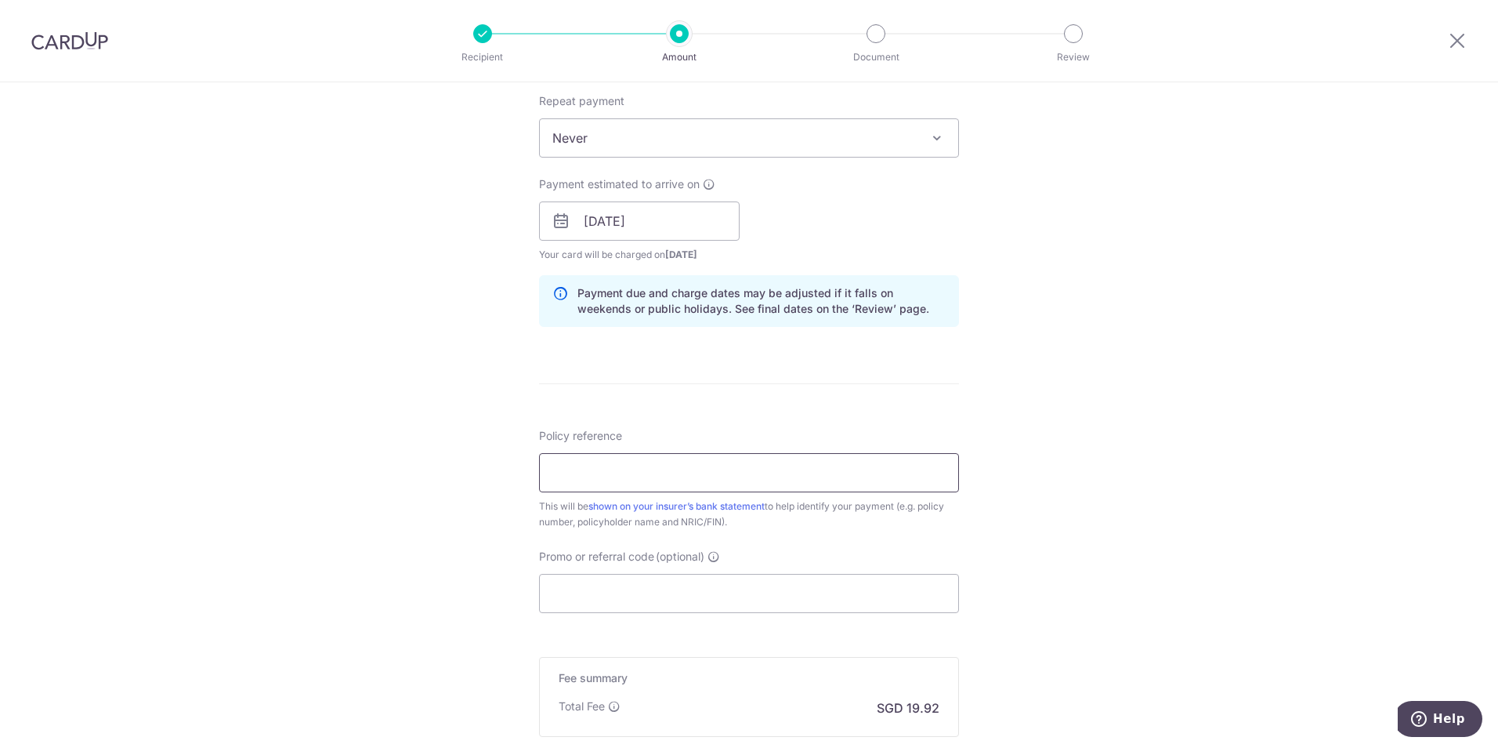
click at [797, 467] on input "Policy reference" at bounding box center [749, 472] width 420 height 39
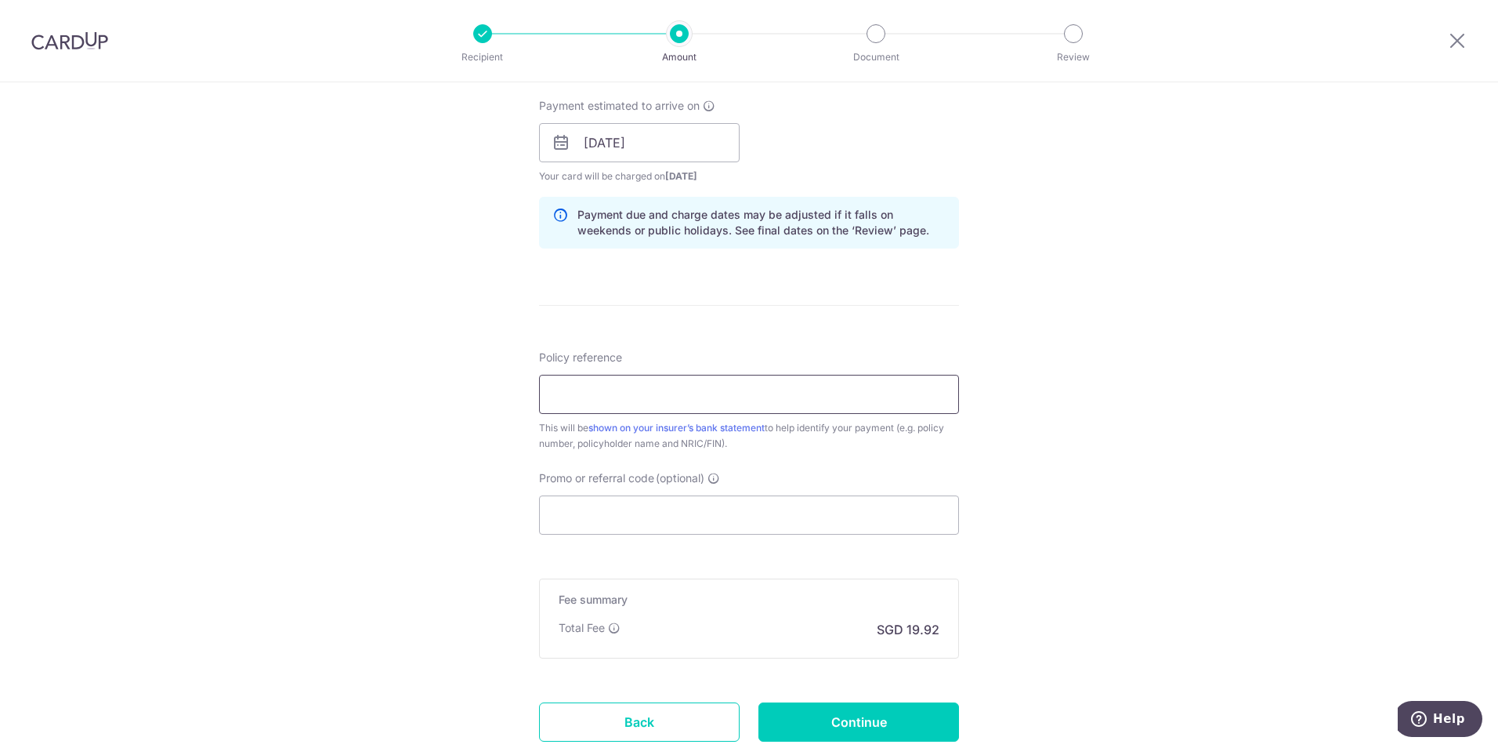
click at [625, 382] on input "Policy reference" at bounding box center [749, 394] width 420 height 39
paste input "20250811-00366"
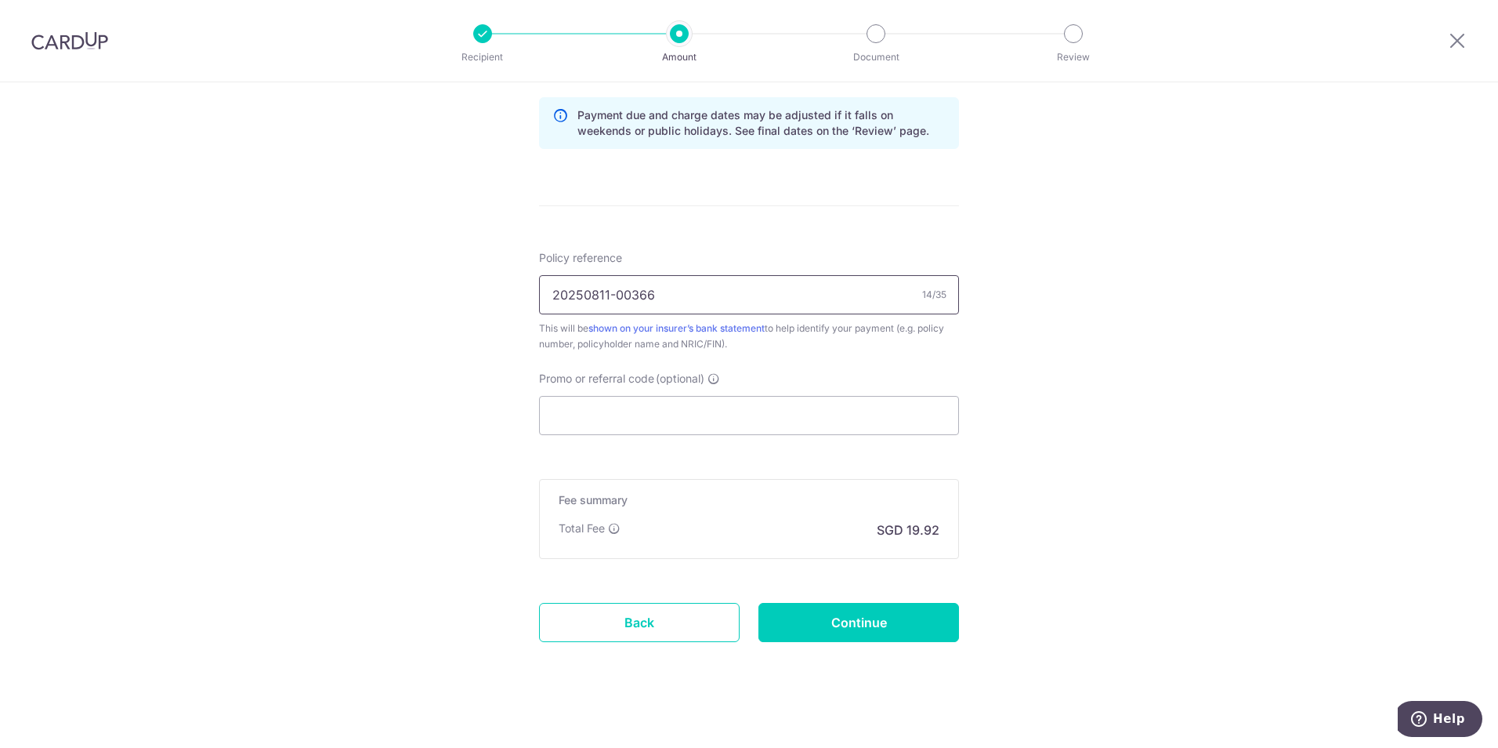
scroll to position [816, 0]
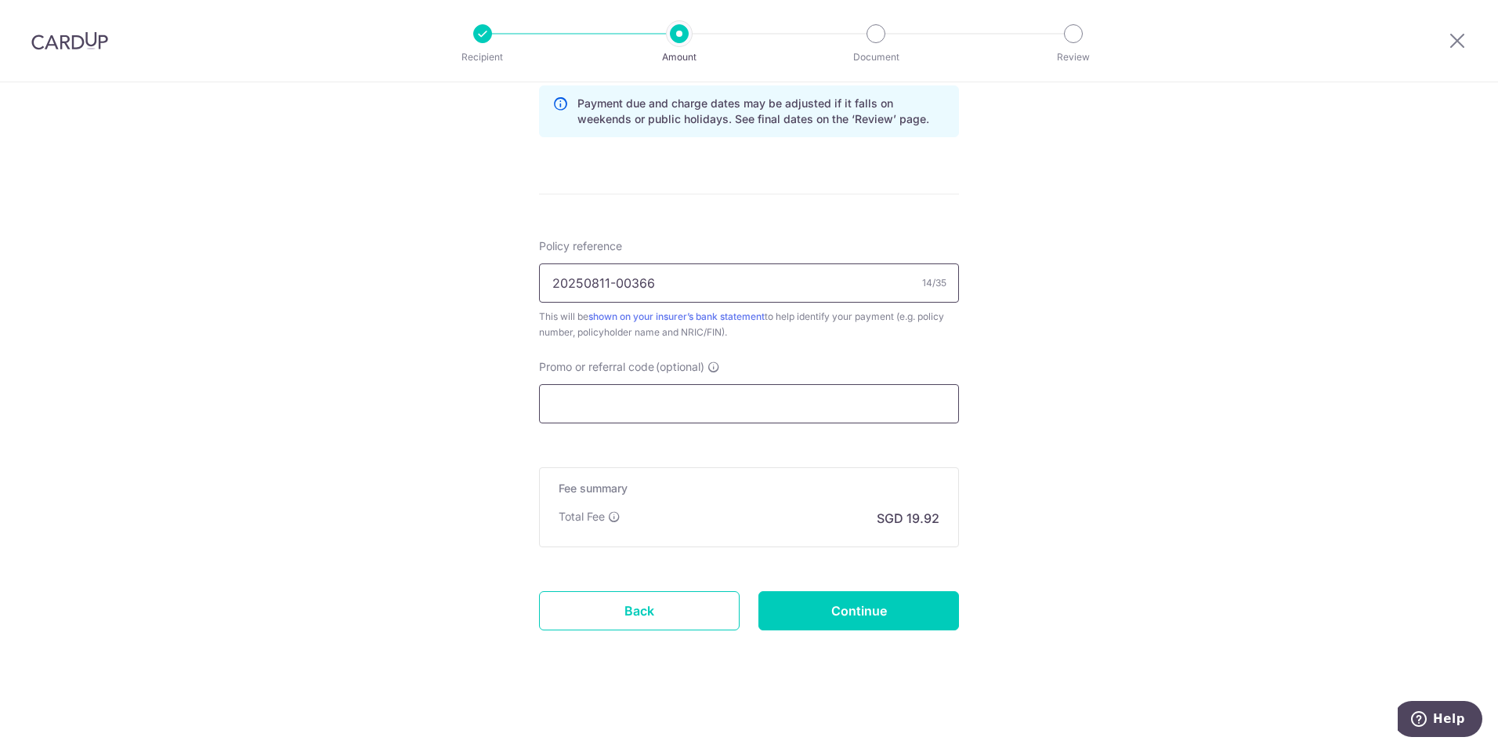
type input "20250811-00366"
click at [702, 396] on input "Promo or referral code (optional)" at bounding box center [749, 403] width 420 height 39
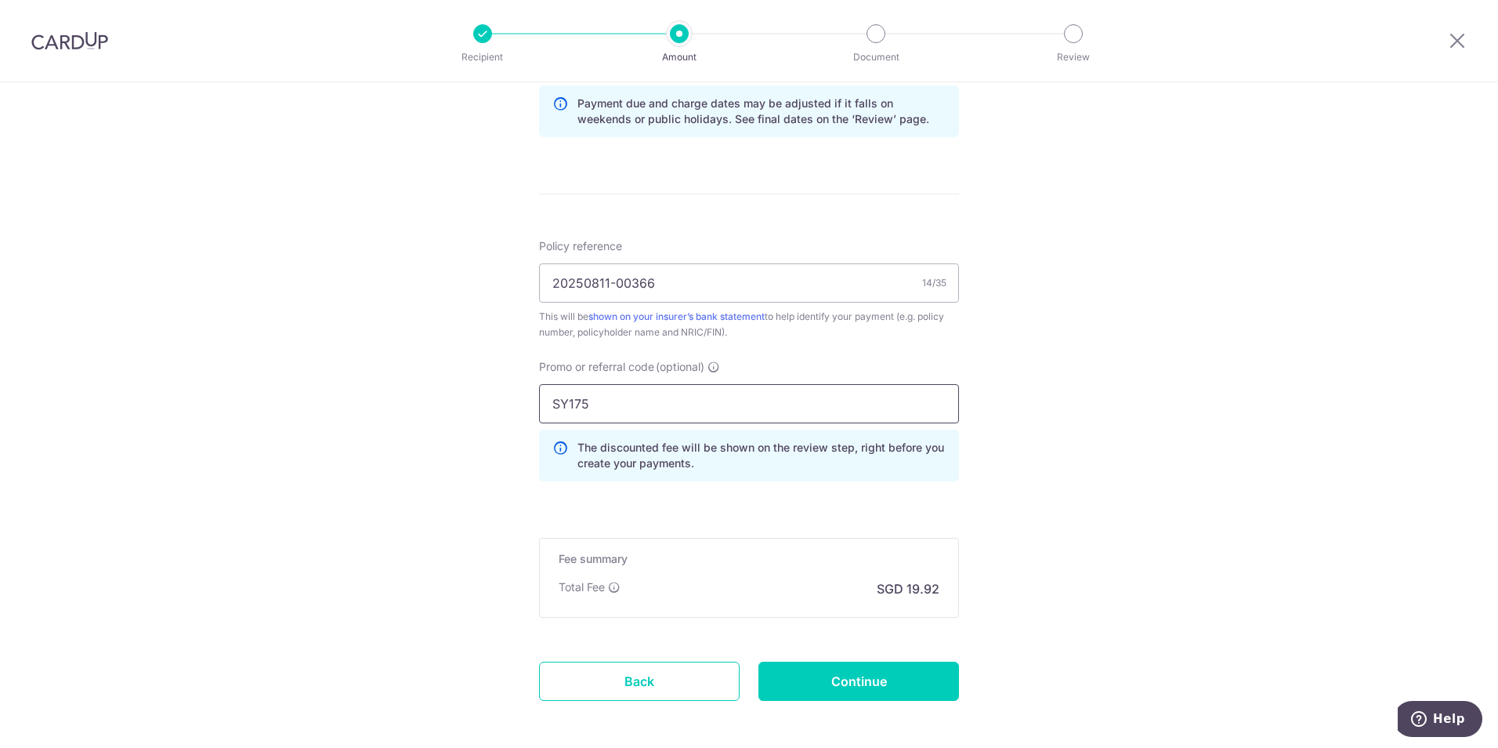
type input "SY175"
click at [1312, 313] on div "Tell us more about your payment Enter payment amount SGD 766.27 766.27 Recipien…" at bounding box center [749, 42] width 1498 height 1552
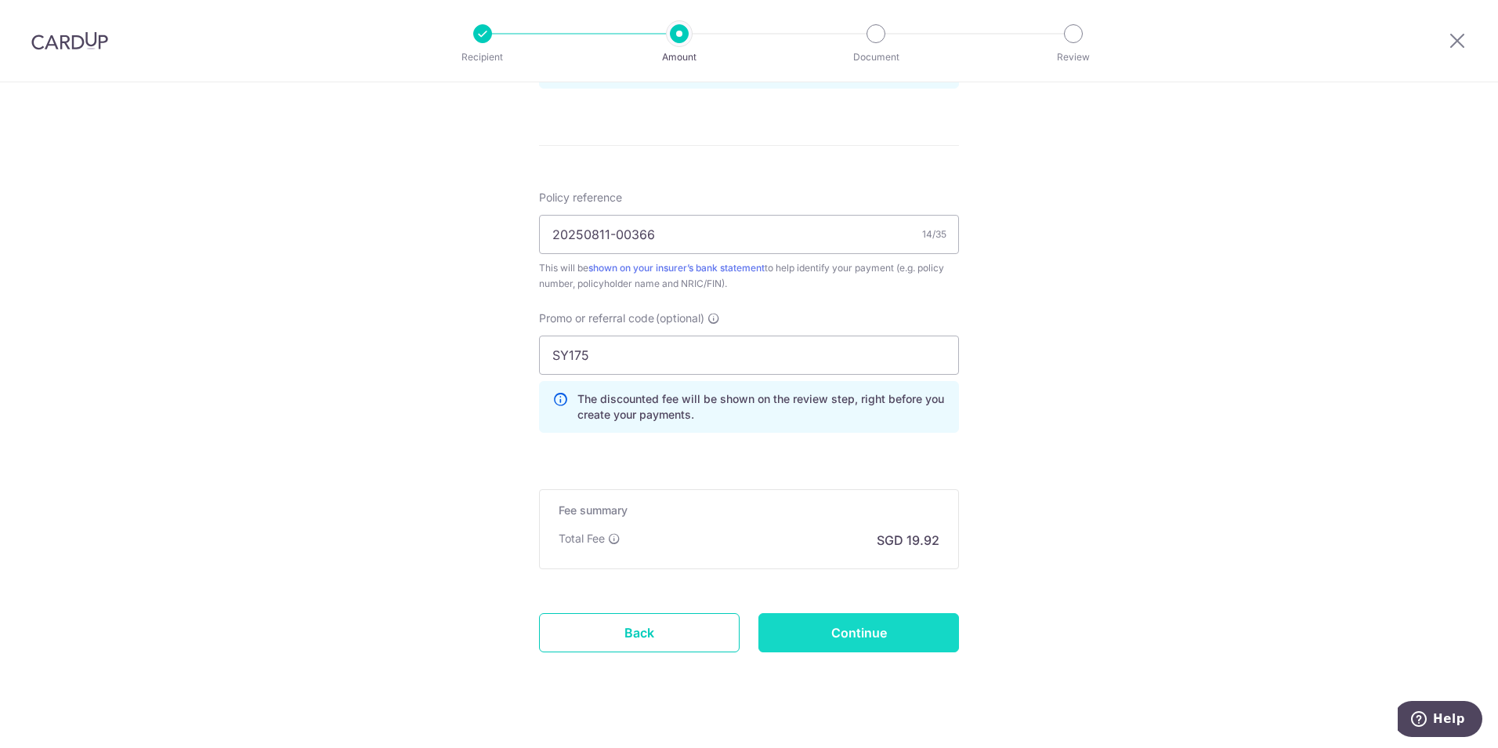
scroll to position [887, 0]
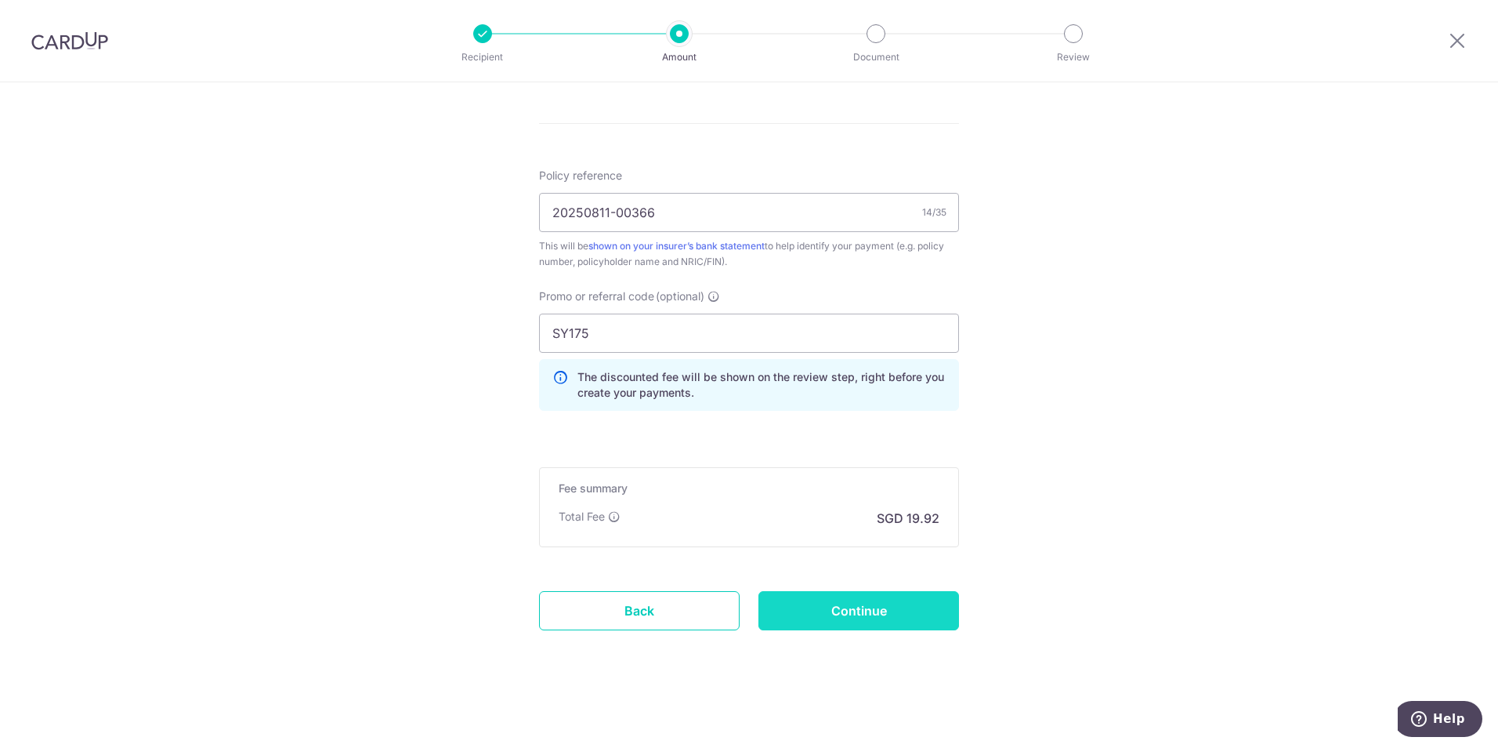
click at [910, 596] on input "Continue" at bounding box center [858, 610] width 201 height 39
type input "Create Schedule"
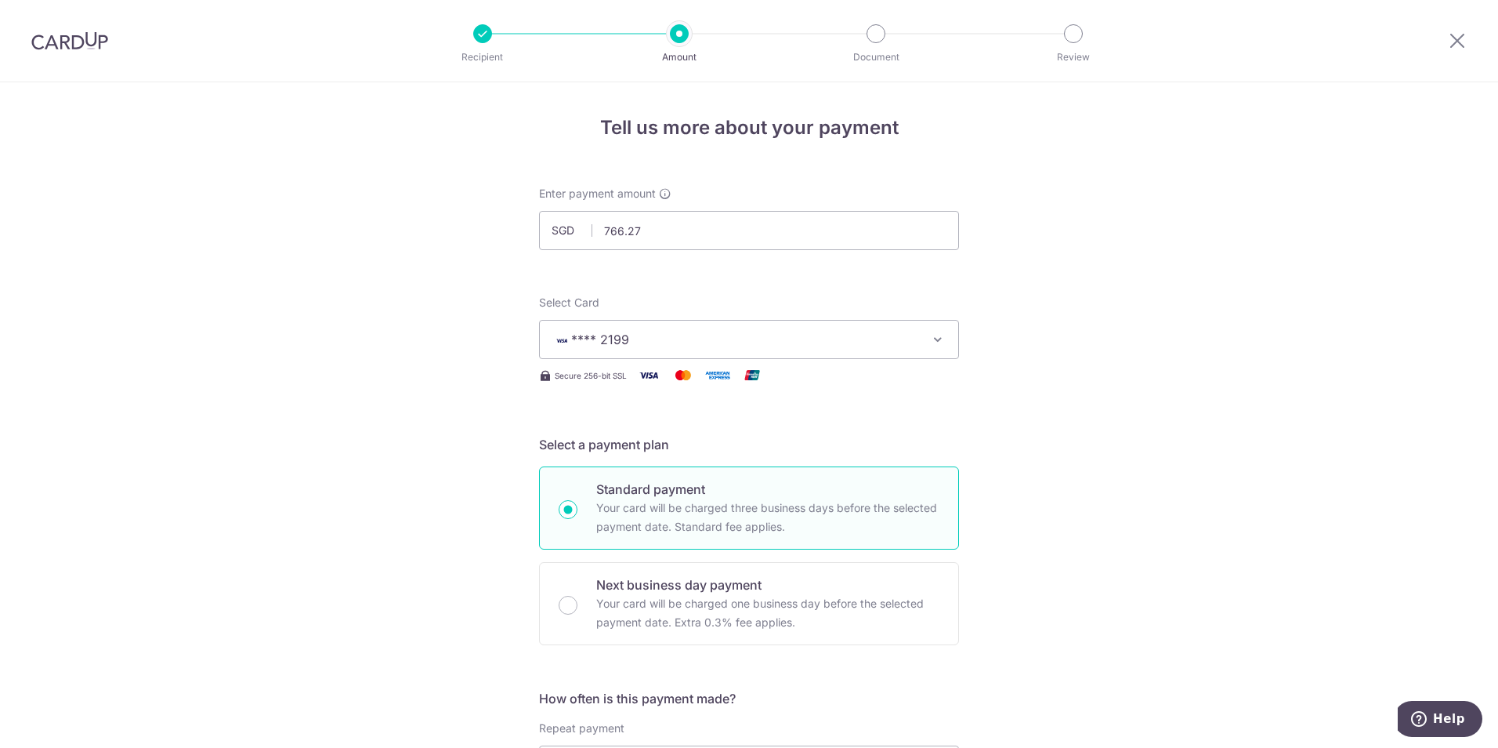
scroll to position [909, 0]
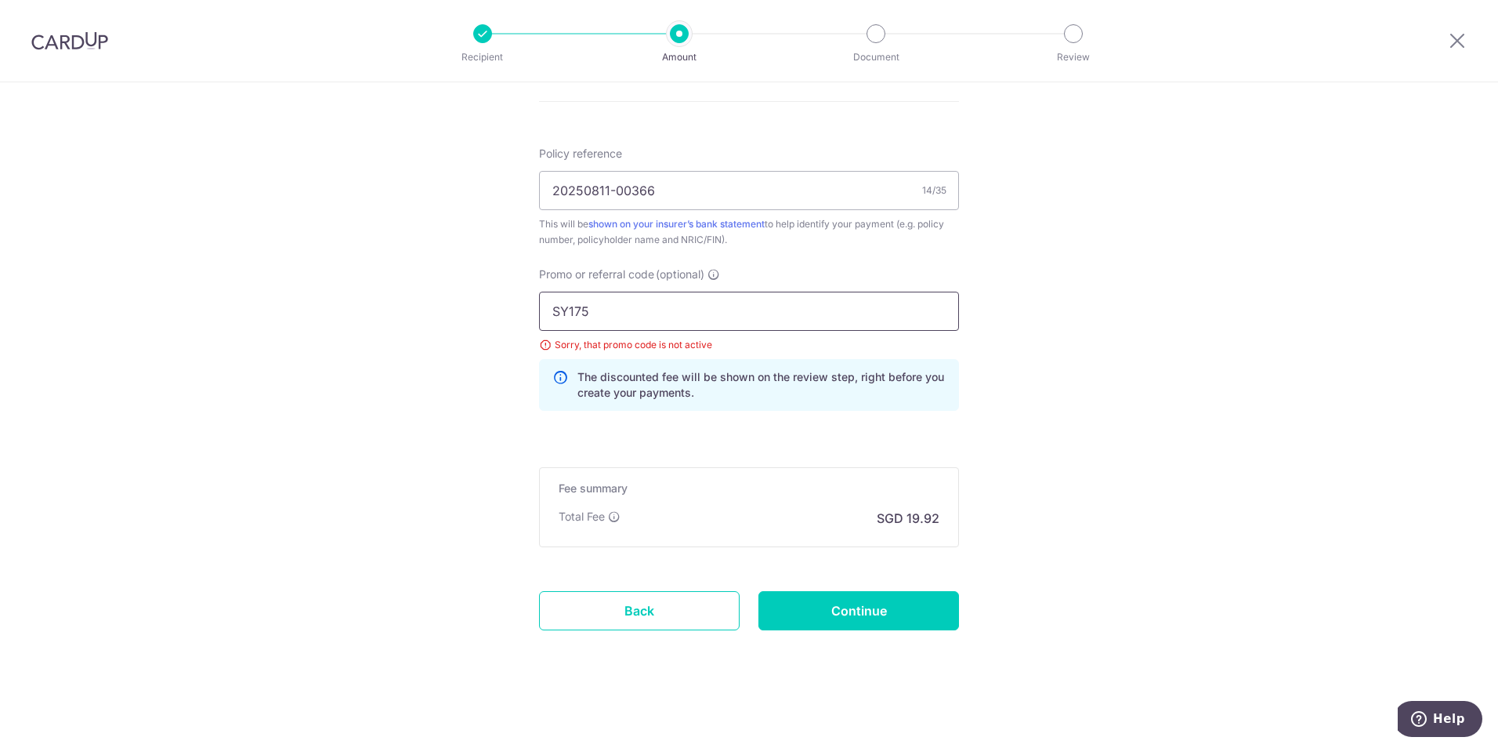
drag, startPoint x: 682, startPoint y: 322, endPoint x: 450, endPoint y: 313, distance: 232.9
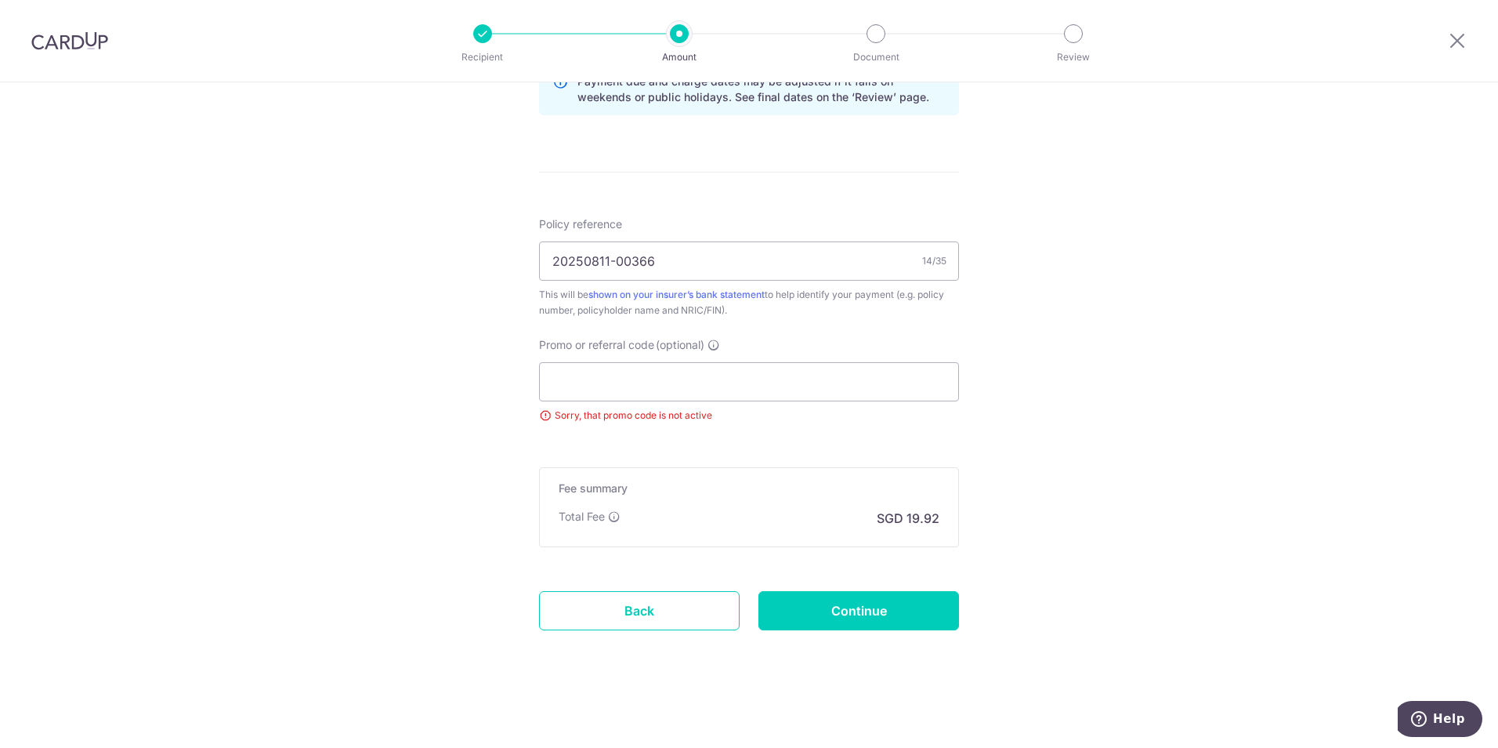
click at [912, 603] on input "Continue" at bounding box center [858, 610] width 201 height 39
type input "Update Schedule"
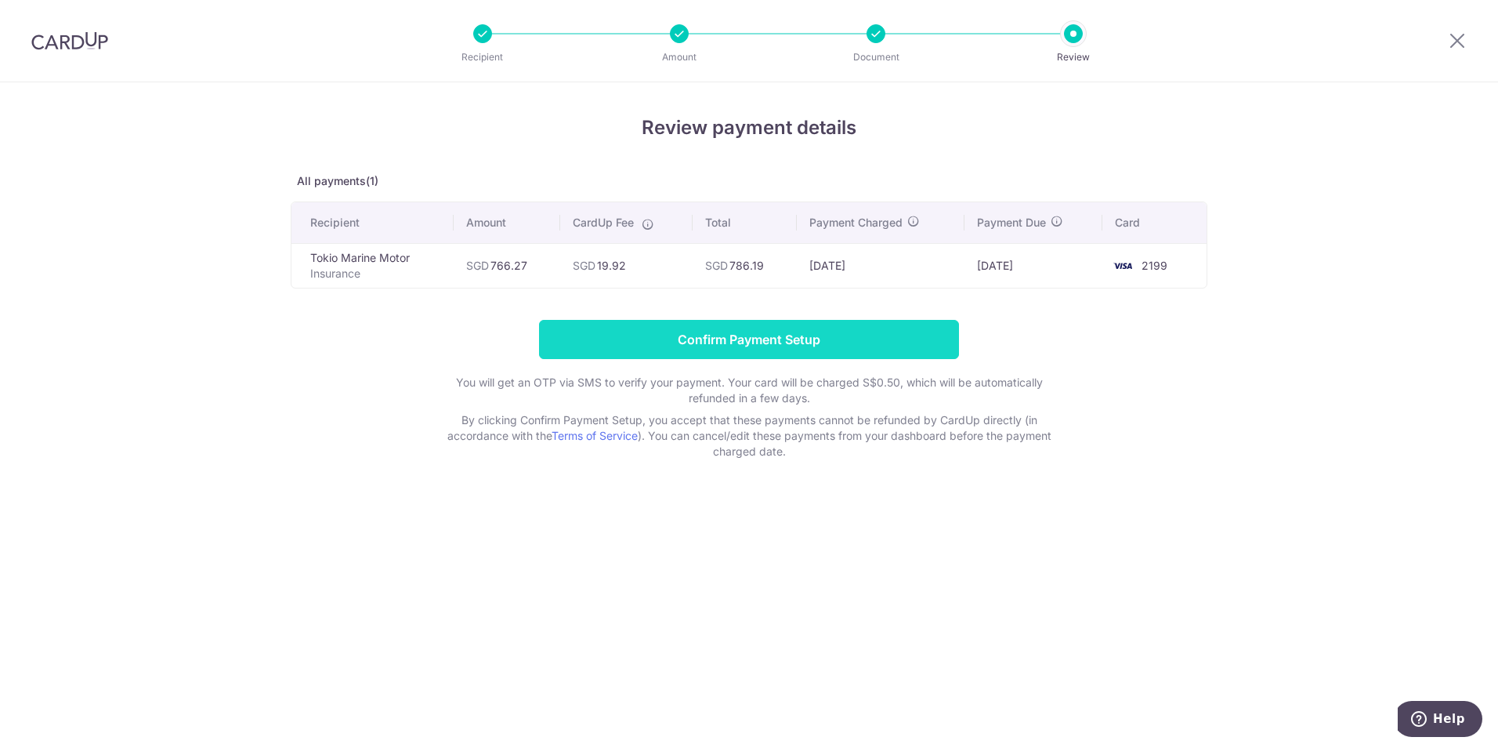
click at [889, 341] on input "Confirm Payment Setup" at bounding box center [749, 339] width 420 height 39
